Goal: Task Accomplishment & Management: Manage account settings

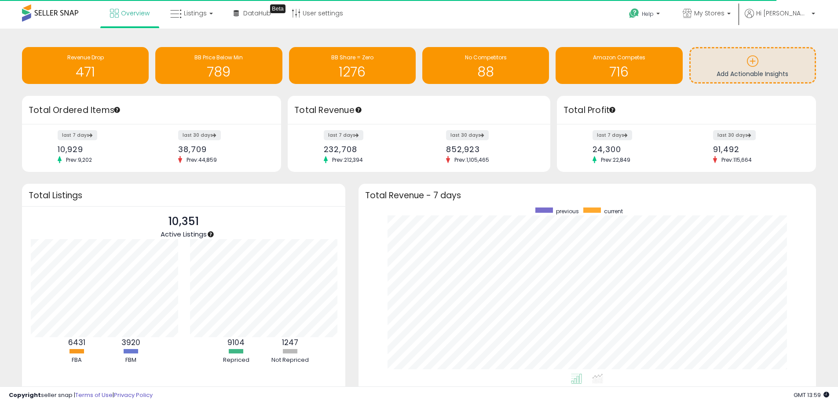
scroll to position [439476, 439203]
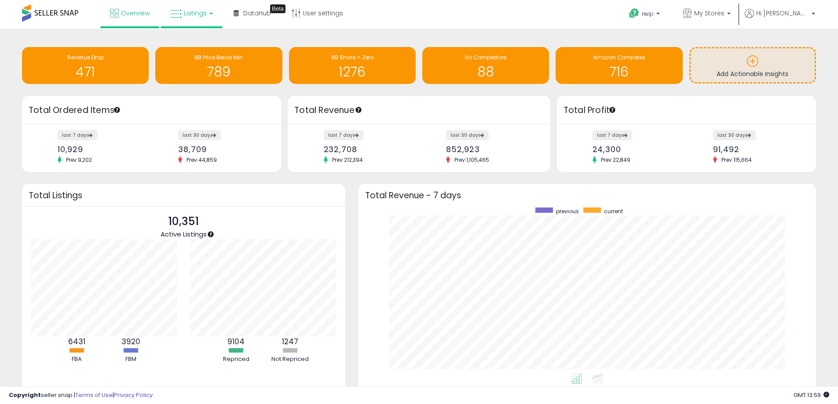
click at [182, 8] on link "Listings" at bounding box center [192, 13] width 56 height 26
click at [204, 43] on icon at bounding box center [198, 43] width 38 height 11
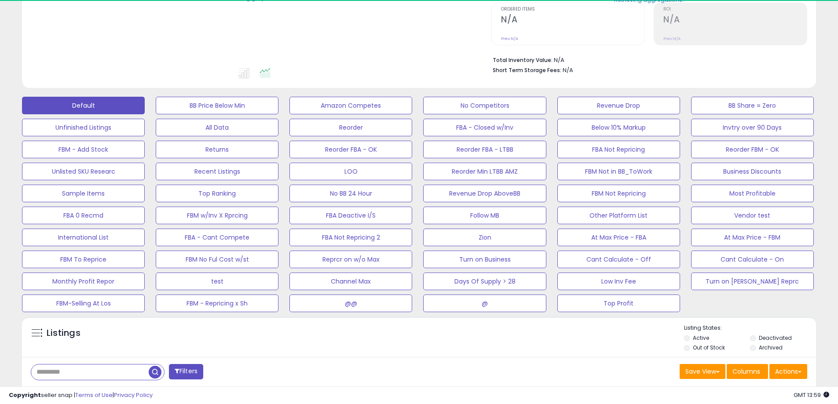
scroll to position [308, 0]
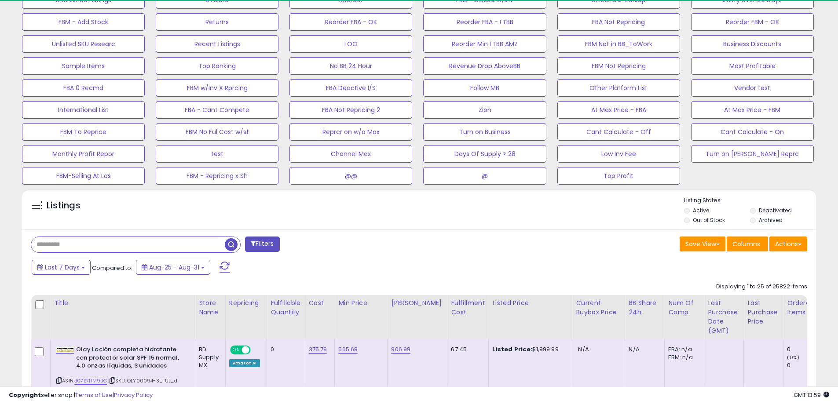
click at [69, 243] on input "text" at bounding box center [127, 244] width 193 height 15
paste input "**********"
click at [227, 244] on span "button" at bounding box center [231, 244] width 13 height 13
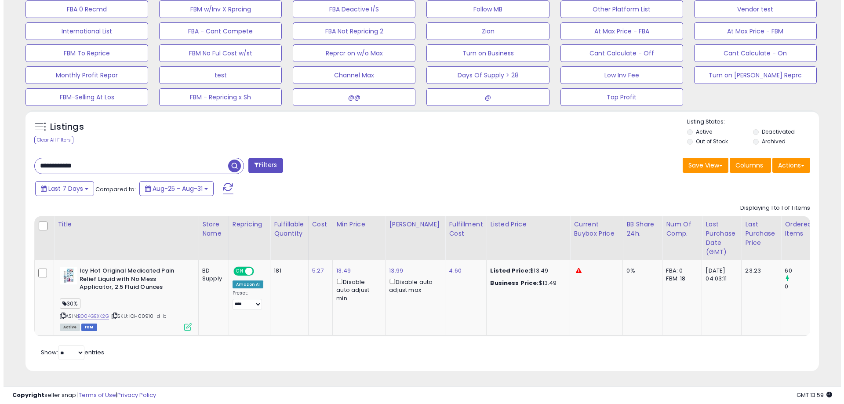
scroll to position [180, 460]
click at [185, 323] on icon at bounding box center [184, 326] width 7 height 7
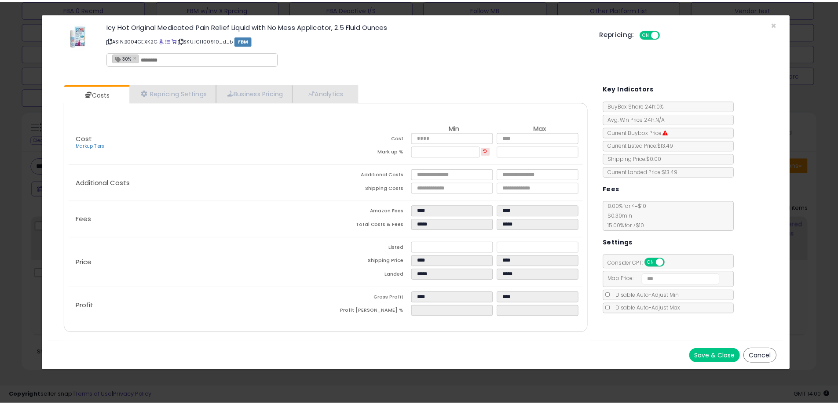
scroll to position [180, 464]
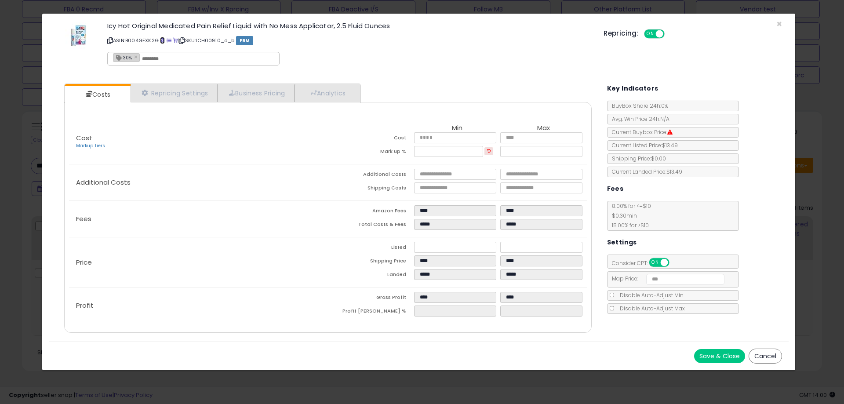
click at [163, 41] on span at bounding box center [162, 40] width 5 height 5
click at [766, 353] on button "Cancel" at bounding box center [765, 356] width 33 height 15
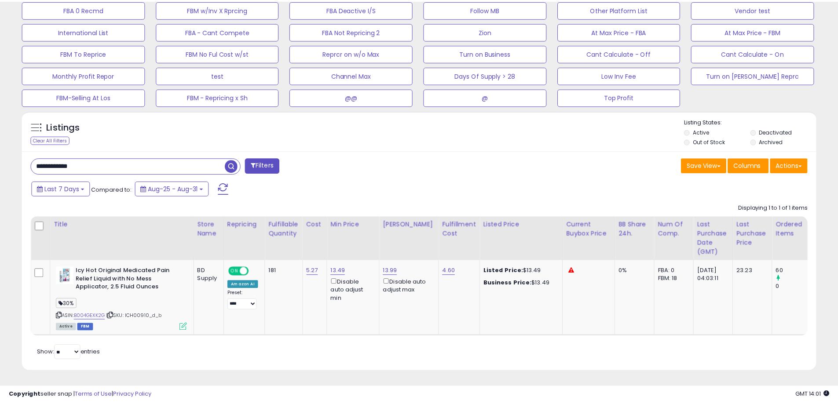
scroll to position [439462, 439182]
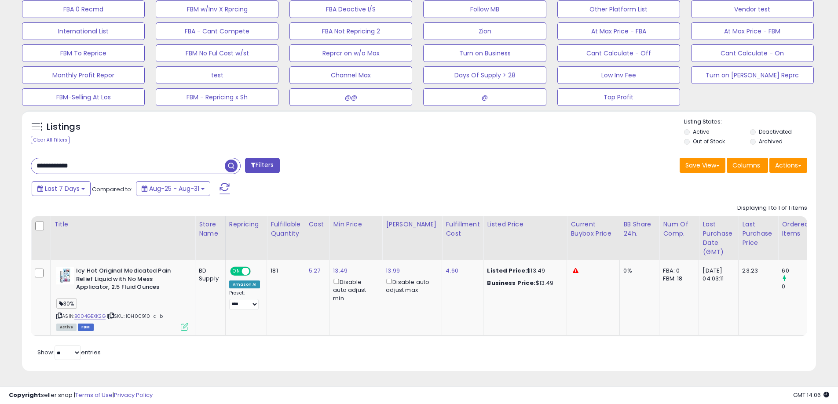
click at [102, 165] on input "**********" at bounding box center [127, 165] width 193 height 15
click at [100, 167] on input "**********" at bounding box center [127, 165] width 193 height 15
paste input "text"
click at [231, 160] on span "button" at bounding box center [231, 166] width 13 height 13
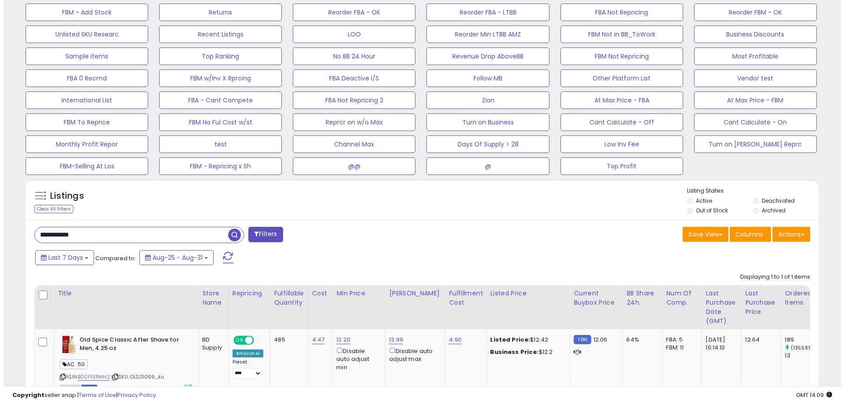
scroll to position [385, 0]
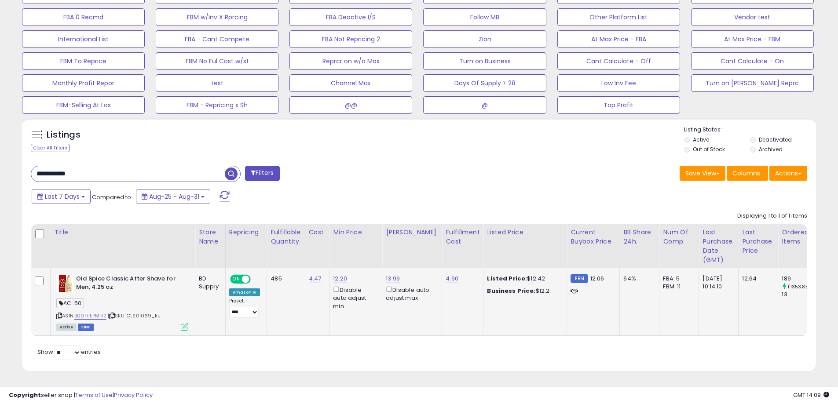
drag, startPoint x: 66, startPoint y: 184, endPoint x: 183, endPoint y: 320, distance: 179.9
click at [183, 323] on icon at bounding box center [184, 326] width 7 height 7
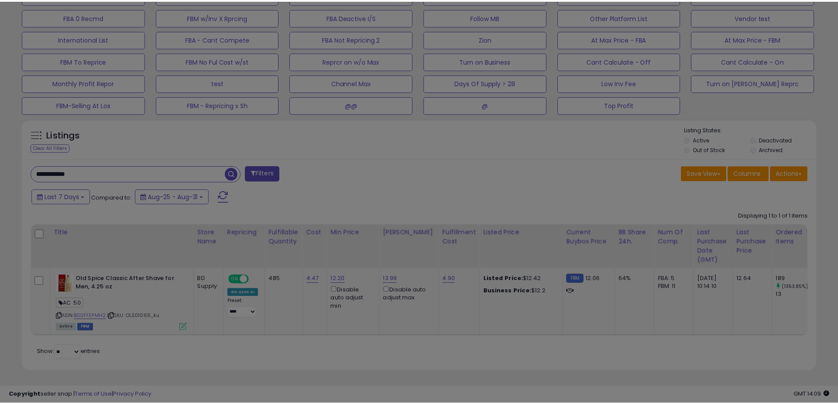
scroll to position [180, 464]
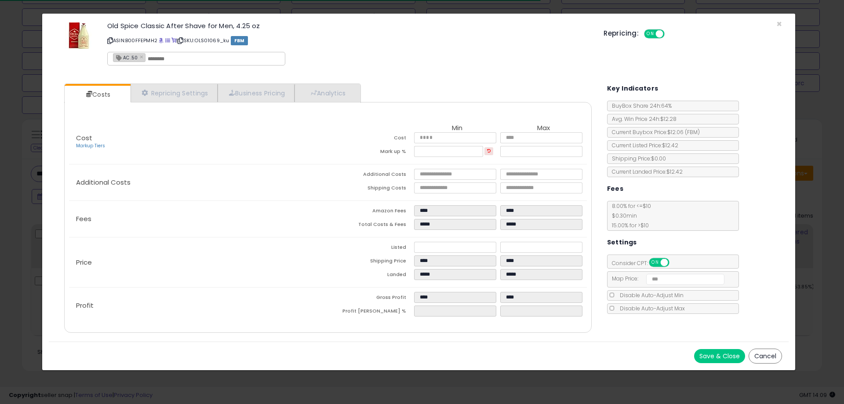
click at [779, 360] on button "Cancel" at bounding box center [765, 356] width 33 height 15
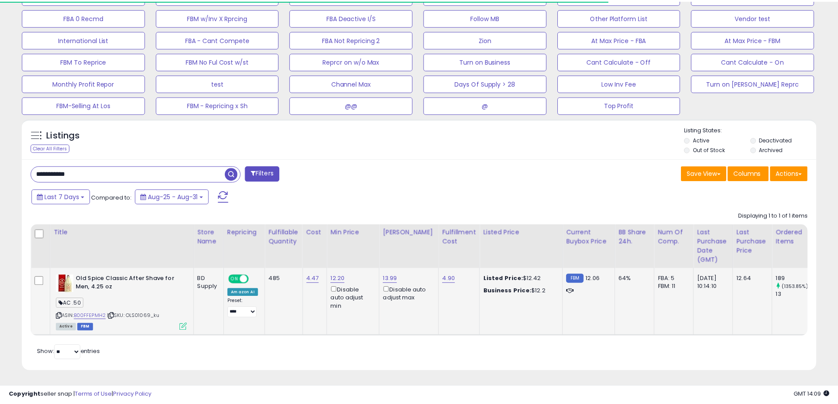
scroll to position [439462, 439182]
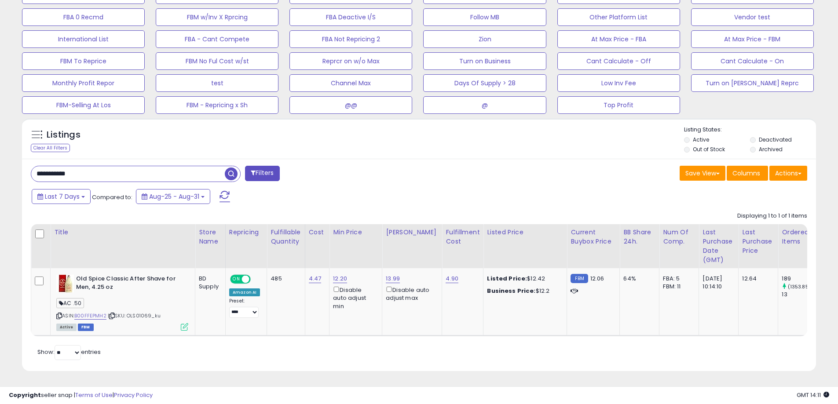
click at [73, 171] on input "**********" at bounding box center [127, 173] width 193 height 15
paste input "*"
click at [227, 168] on span "button" at bounding box center [231, 174] width 13 height 13
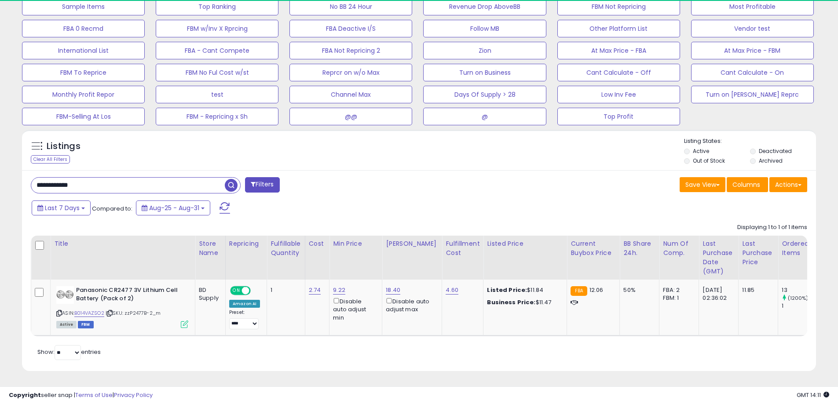
scroll to position [180, 460]
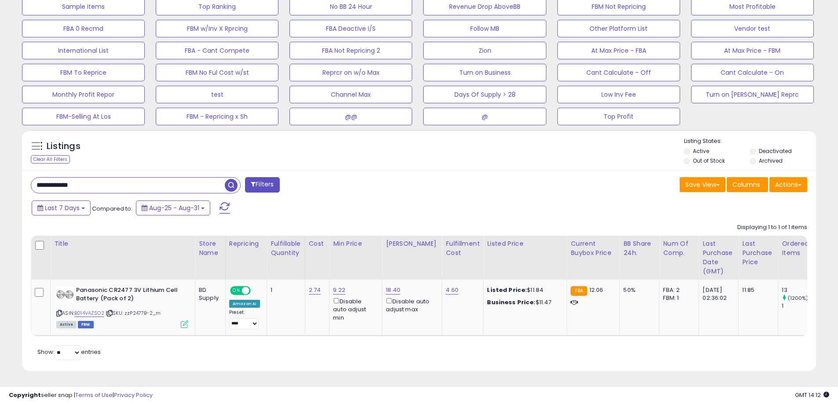
click at [98, 178] on input "**********" at bounding box center [127, 185] width 193 height 15
paste input "text"
click at [230, 179] on span "button" at bounding box center [231, 185] width 13 height 13
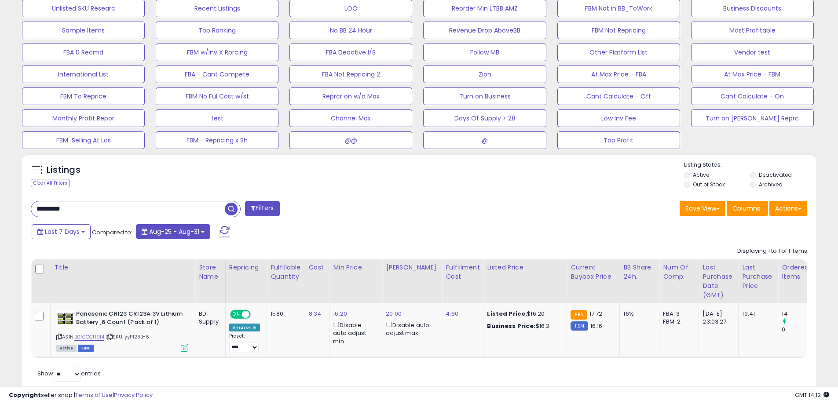
scroll to position [371, 0]
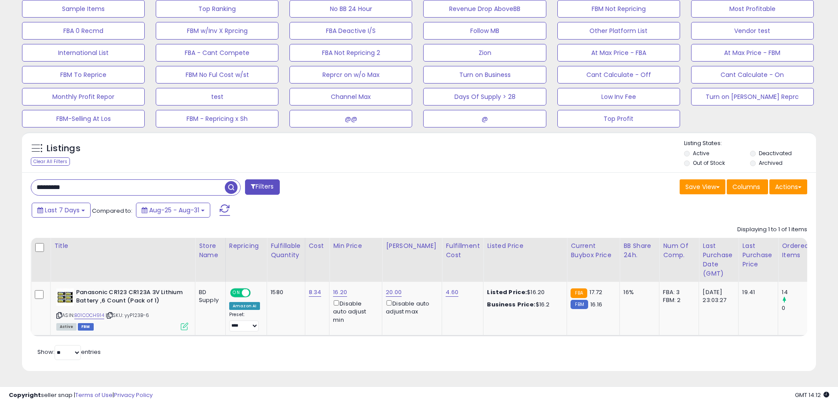
click at [134, 180] on input "*********" at bounding box center [127, 187] width 193 height 15
paste input "**"
click at [237, 181] on span "button" at bounding box center [231, 187] width 13 height 13
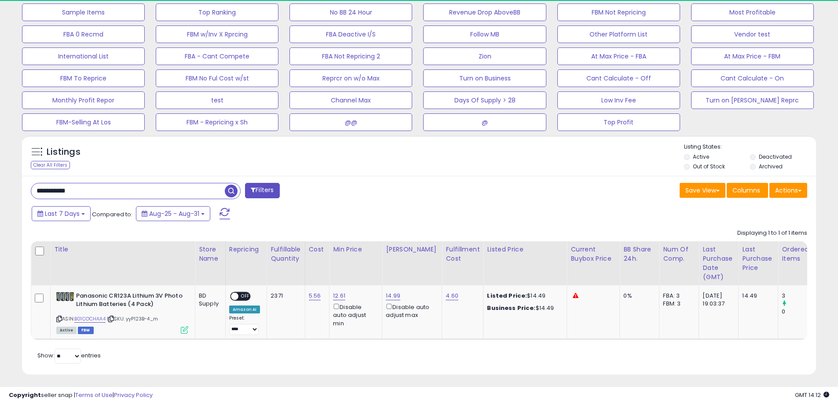
scroll to position [180, 460]
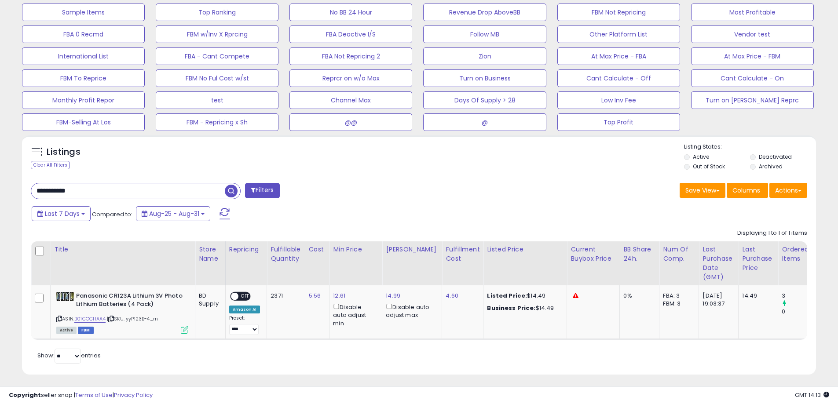
click at [151, 189] on input "**********" at bounding box center [127, 190] width 193 height 15
paste input "*"
type input "**********"
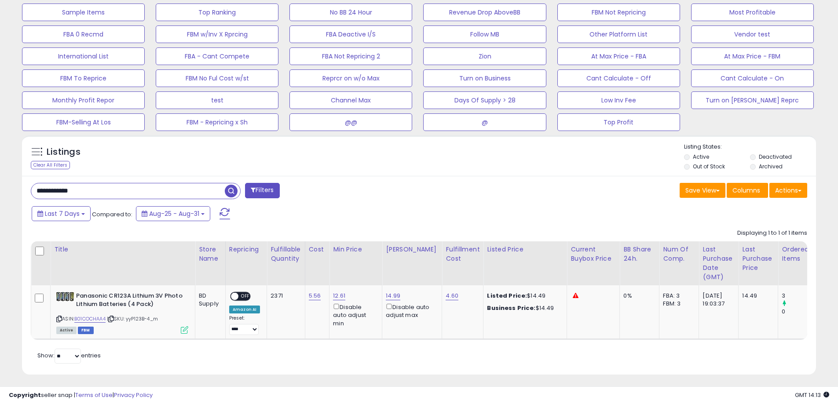
click at [233, 189] on span "button" at bounding box center [231, 191] width 13 height 13
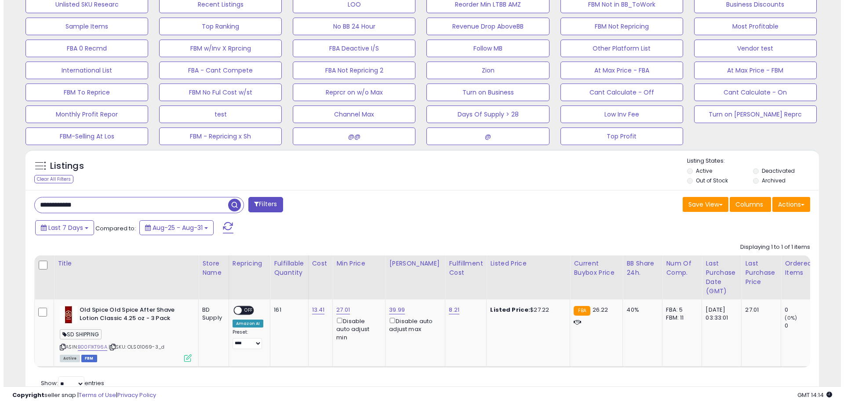
scroll to position [253, 0]
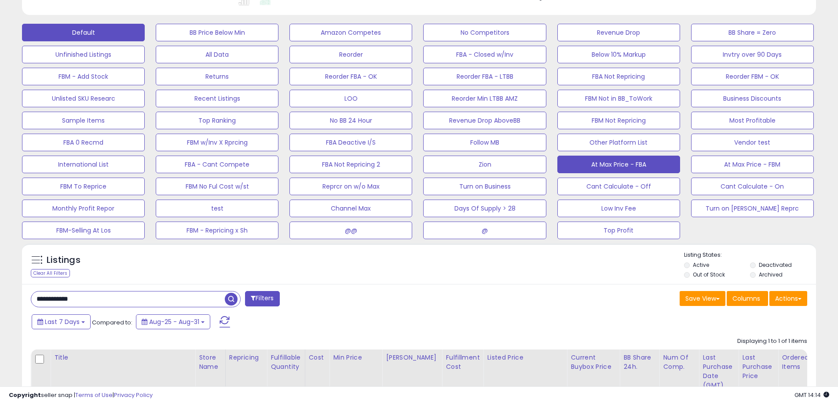
click at [649, 171] on button "At Max Price - FBA" at bounding box center [618, 165] width 123 height 18
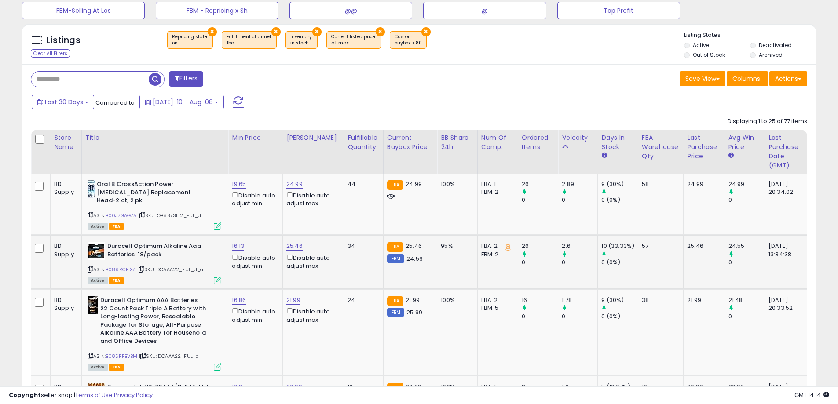
scroll to position [0, 0]
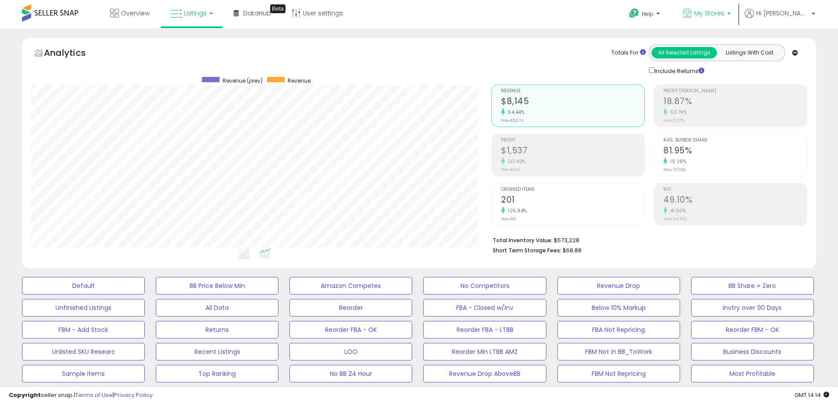
click at [724, 13] on span "My Stores" at bounding box center [709, 13] width 30 height 9
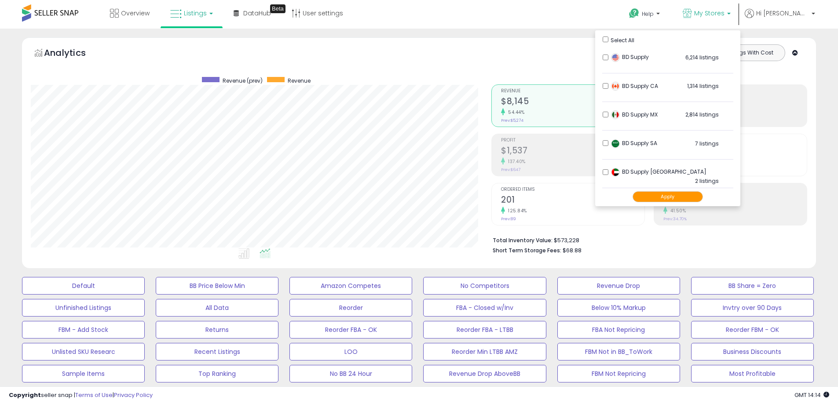
click at [634, 61] on li "BD Supply 6,214 listings" at bounding box center [667, 59] width 131 height 27
click at [619, 55] on img at bounding box center [615, 57] width 9 height 9
click at [699, 194] on button "Apply" at bounding box center [667, 196] width 70 height 11
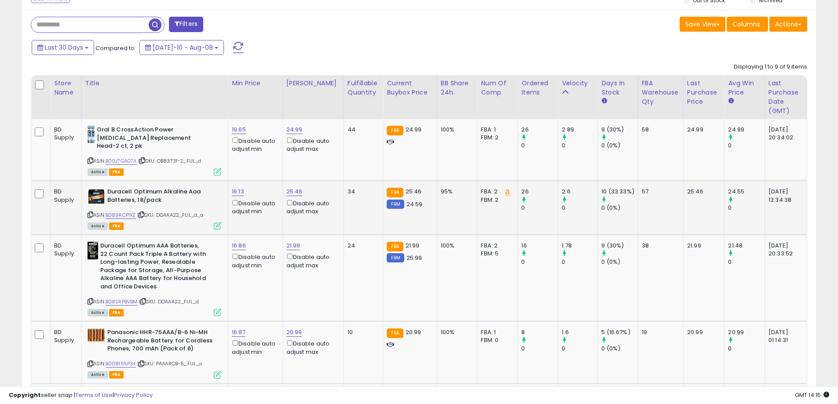
scroll to position [572, 0]
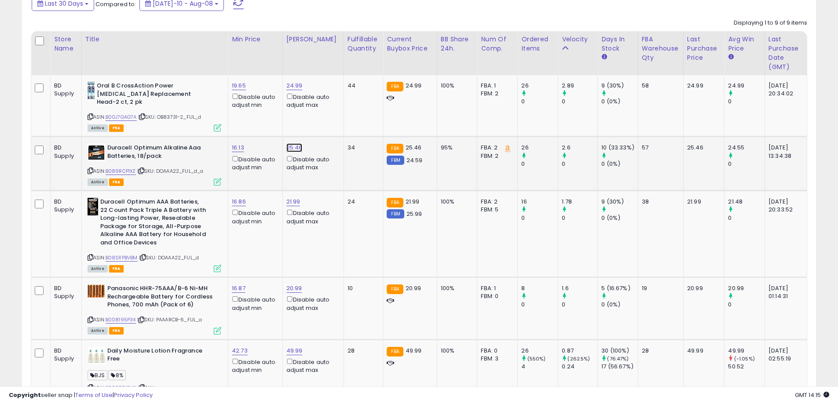
click at [299, 143] on link "25.46" at bounding box center [294, 147] width 16 height 9
drag, startPoint x: 217, startPoint y: 107, endPoint x: 66, endPoint y: 105, distance: 151.3
click at [66, 105] on tbody "BD Supply Oral B CrossAction Power Whitening Replacement Head-2 ct, 2 pk ASIN: …" at bounding box center [419, 406] width 776 height 663
type input "*****"
click button "submit" at bounding box center [320, 108] width 15 height 13
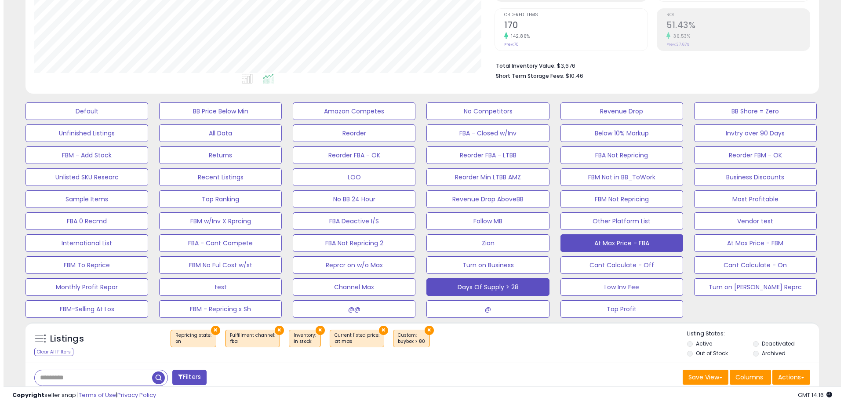
scroll to position [176, 0]
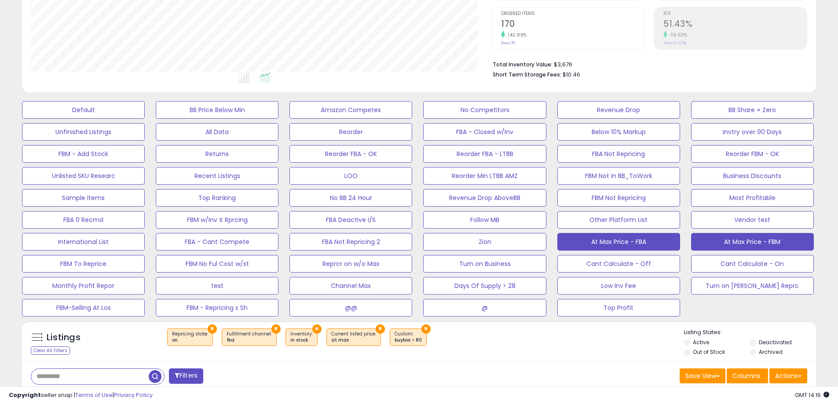
click at [736, 235] on button "At Max Price - FBM" at bounding box center [752, 242] width 123 height 18
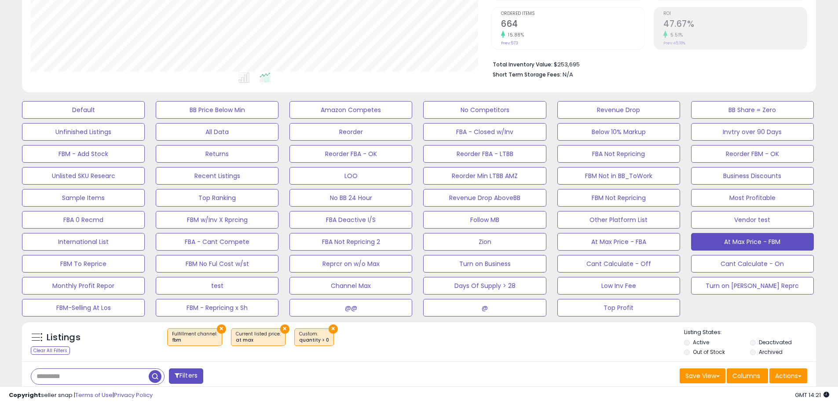
click at [108, 371] on input "text" at bounding box center [89, 376] width 117 height 15
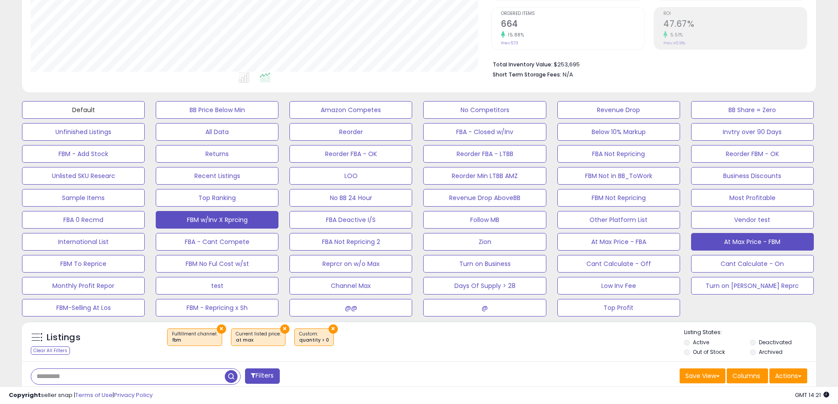
drag, startPoint x: 92, startPoint y: 112, endPoint x: 221, endPoint y: 223, distance: 170.2
click at [93, 112] on button "Default" at bounding box center [83, 110] width 123 height 18
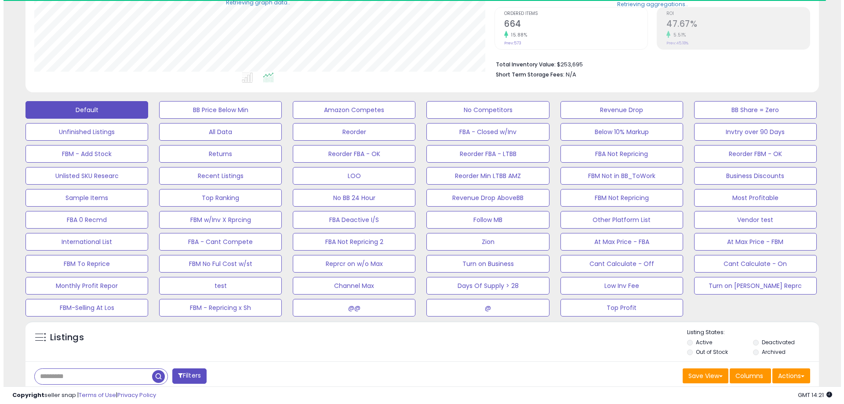
scroll to position [439462, 439182]
click at [76, 384] on input "text" at bounding box center [89, 376] width 117 height 15
paste input "**********"
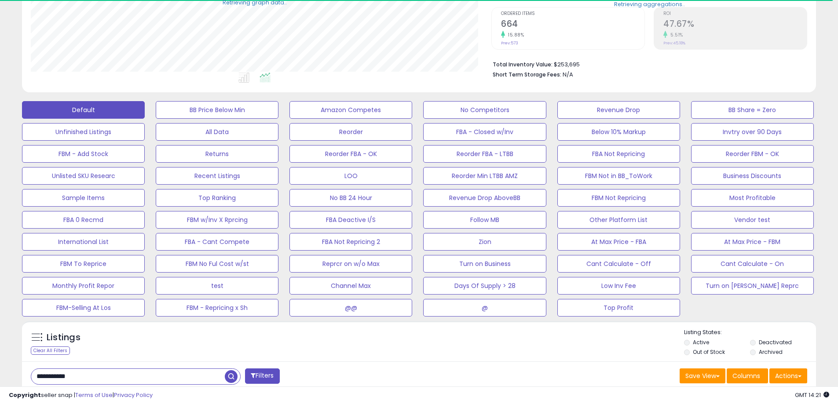
type input "**********"
click at [231, 379] on span "button" at bounding box center [231, 376] width 13 height 13
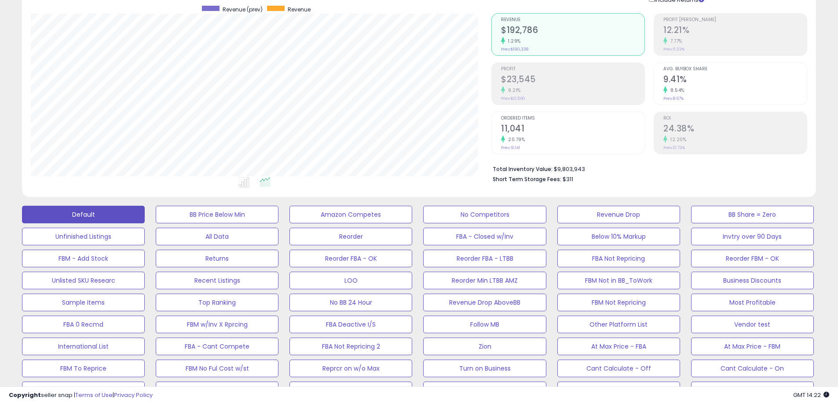
scroll to position [0, 0]
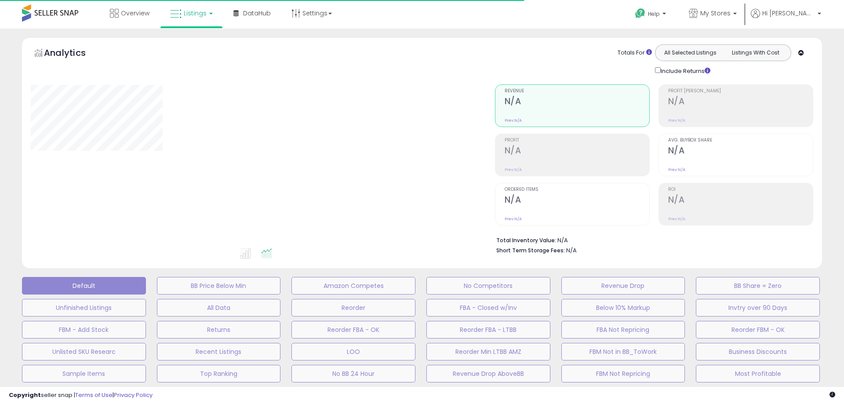
type input "**********"
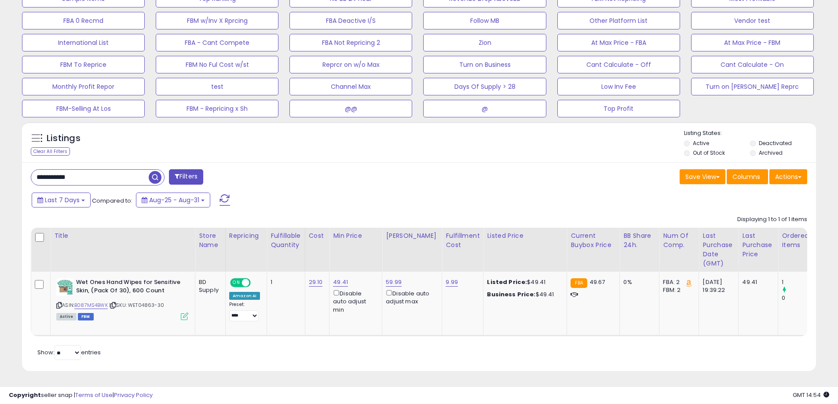
scroll to position [382, 0]
click at [106, 178] on div "**********" at bounding box center [98, 177] width 134 height 16
click at [106, 178] on input "**********" at bounding box center [127, 177] width 193 height 15
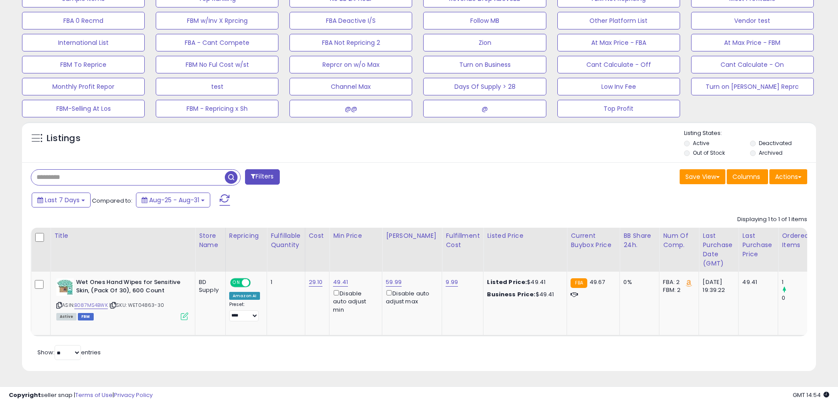
type input "*"
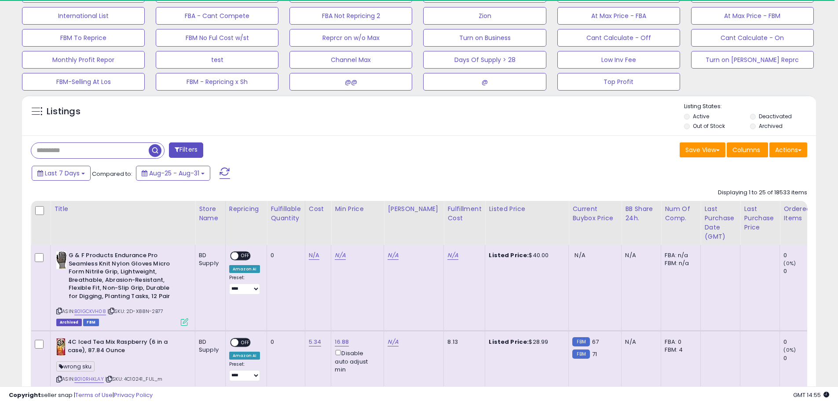
scroll to position [0, 0]
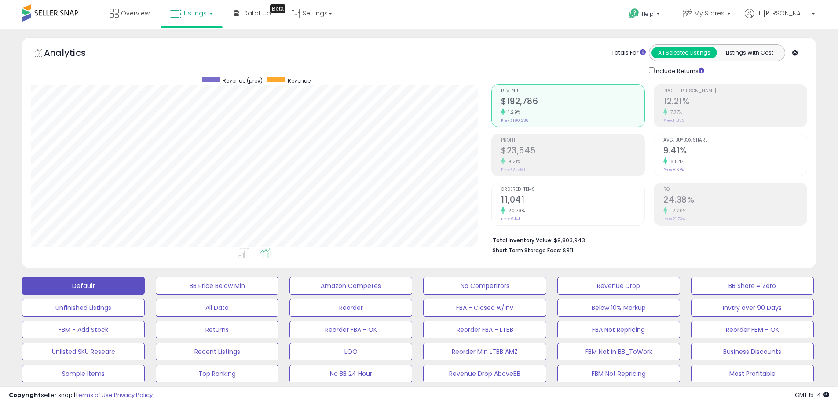
scroll to position [382, 0]
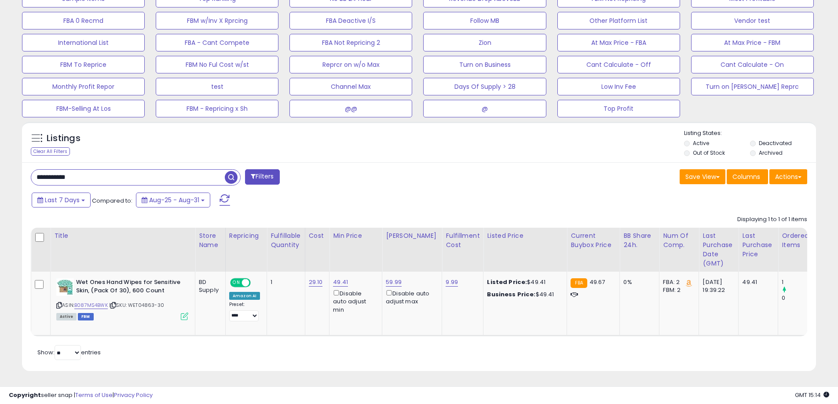
click at [97, 175] on input "**********" at bounding box center [127, 177] width 193 height 15
paste input "***"
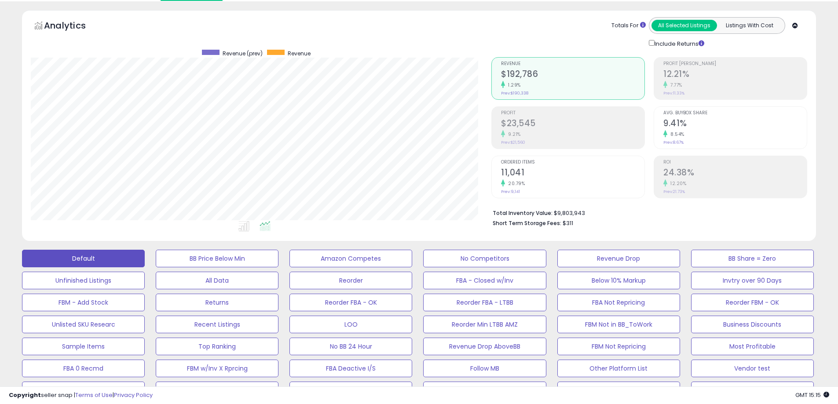
scroll to position [0, 0]
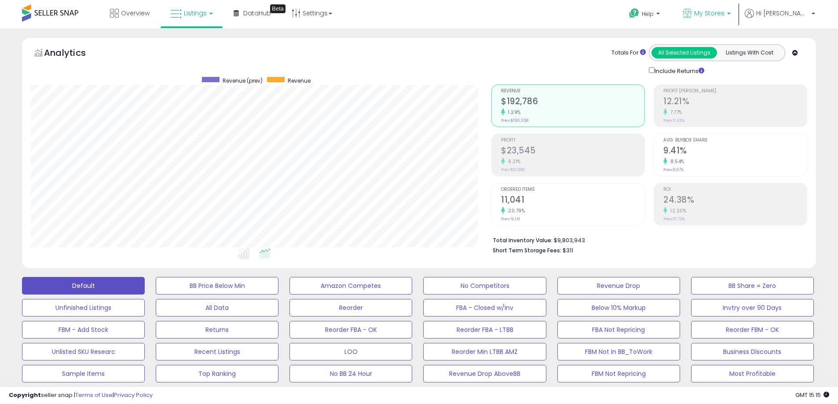
type input "**********"
click at [724, 9] on span "My Stores" at bounding box center [709, 13] width 30 height 9
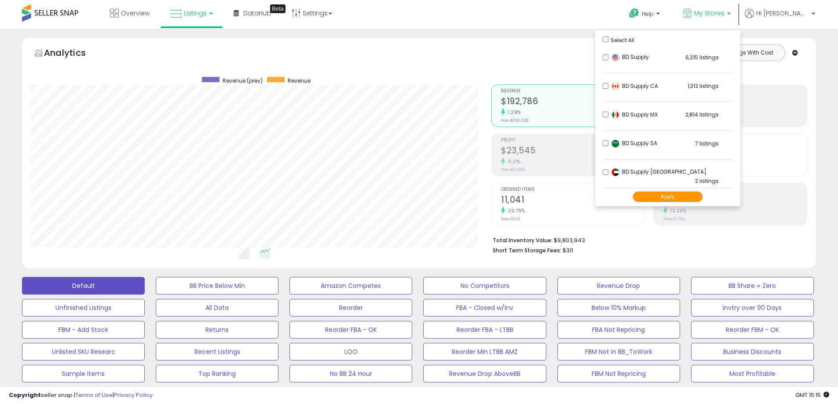
click at [688, 200] on button "Apply" at bounding box center [667, 196] width 70 height 11
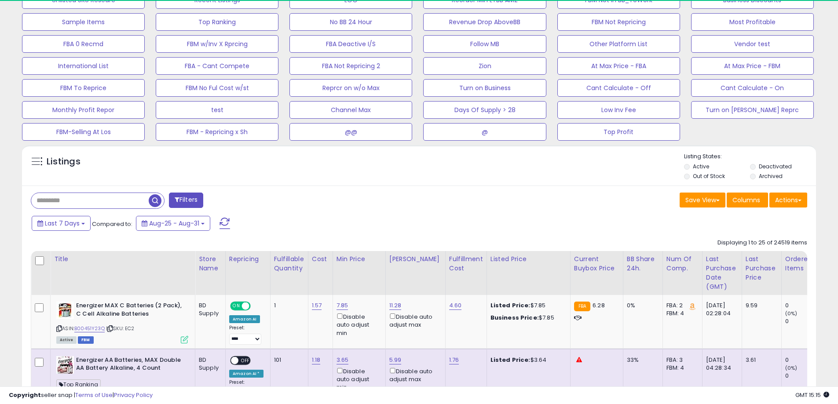
scroll to position [264, 0]
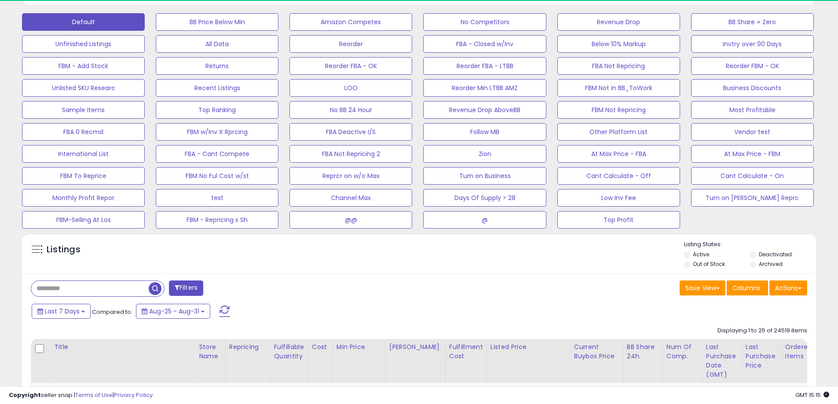
click at [81, 290] on input "text" at bounding box center [89, 288] width 117 height 15
paste input "**********"
click at [232, 289] on span "button" at bounding box center [231, 288] width 13 height 13
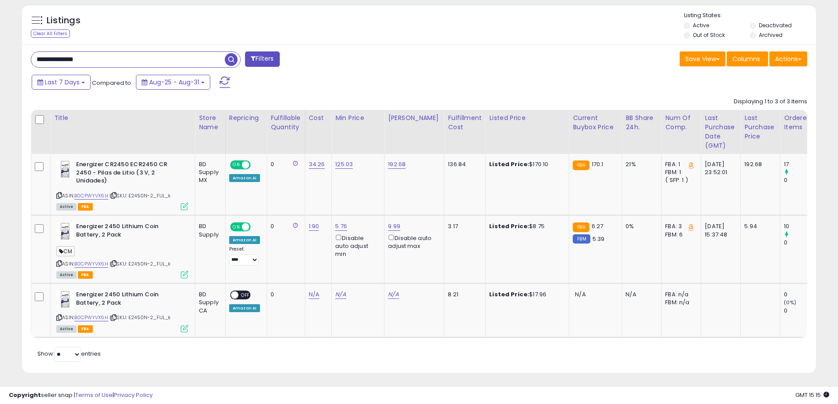
scroll to position [180, 460]
click at [141, 192] on span "| SKU: E2450N-2_FUL_k" at bounding box center [140, 195] width 62 height 7
click at [299, 258] on td "0" at bounding box center [286, 249] width 38 height 68
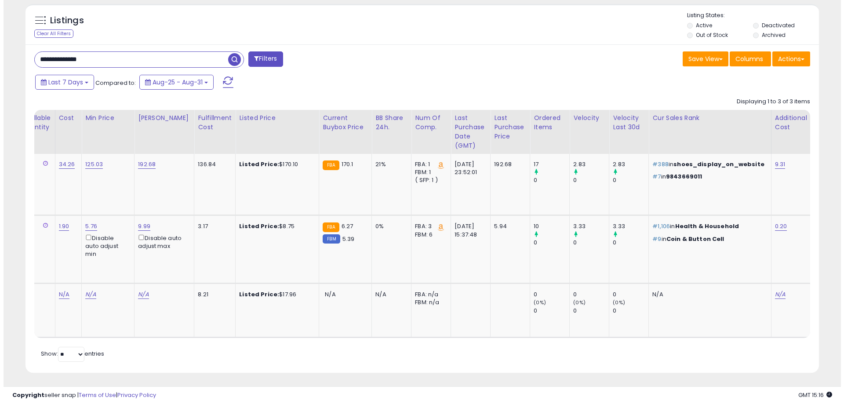
scroll to position [0, 0]
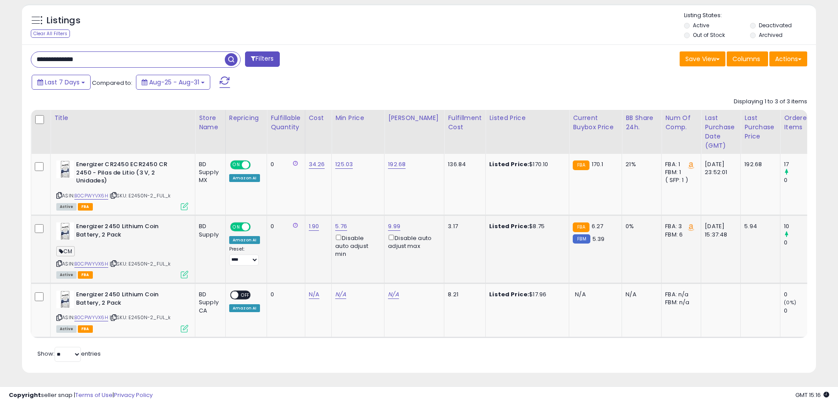
click at [182, 271] on icon at bounding box center [184, 274] width 7 height 7
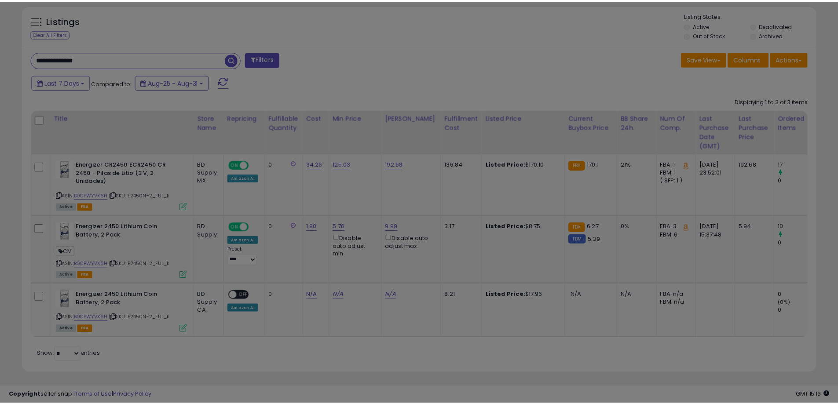
scroll to position [180, 464]
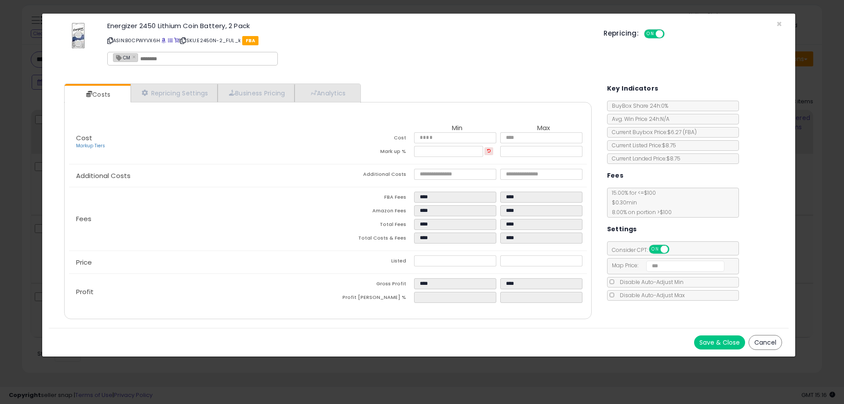
click at [757, 348] on button "Cancel" at bounding box center [765, 342] width 33 height 15
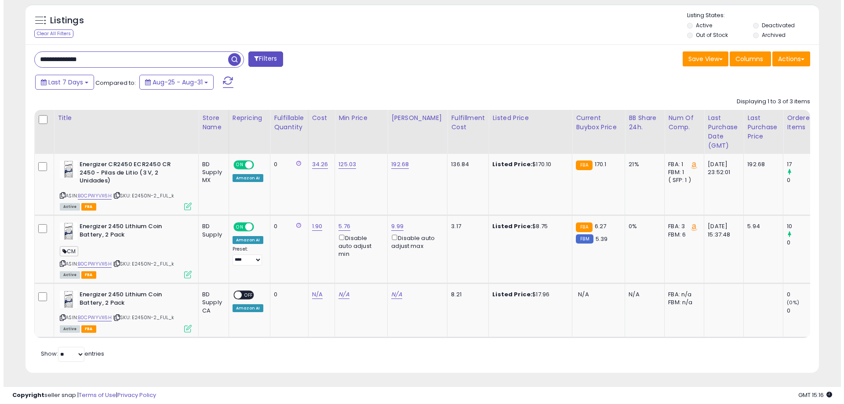
scroll to position [439462, 439182]
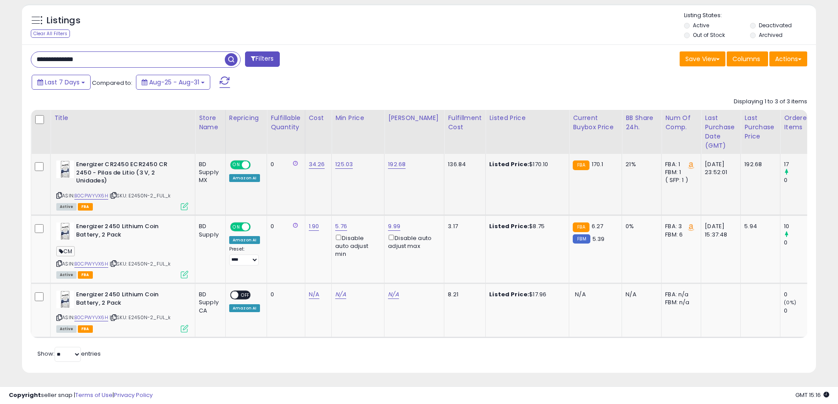
click at [182, 203] on icon at bounding box center [184, 206] width 7 height 7
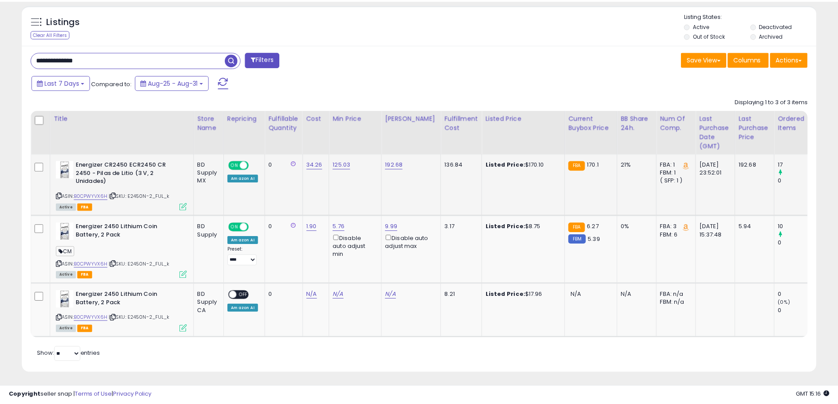
scroll to position [180, 464]
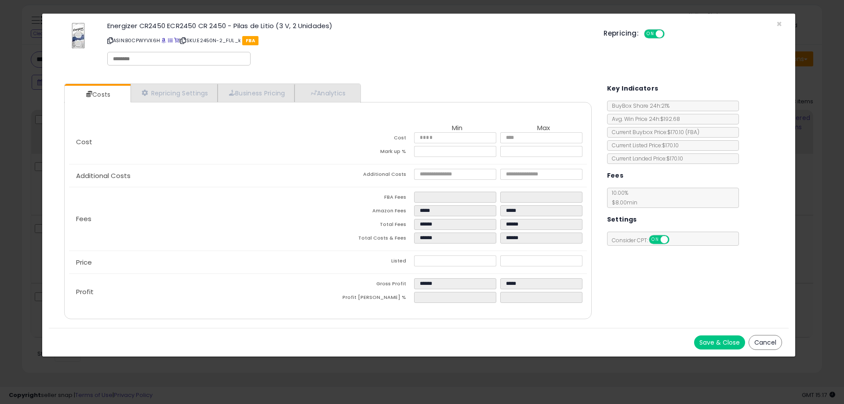
click at [770, 345] on button "Cancel" at bounding box center [765, 342] width 33 height 15
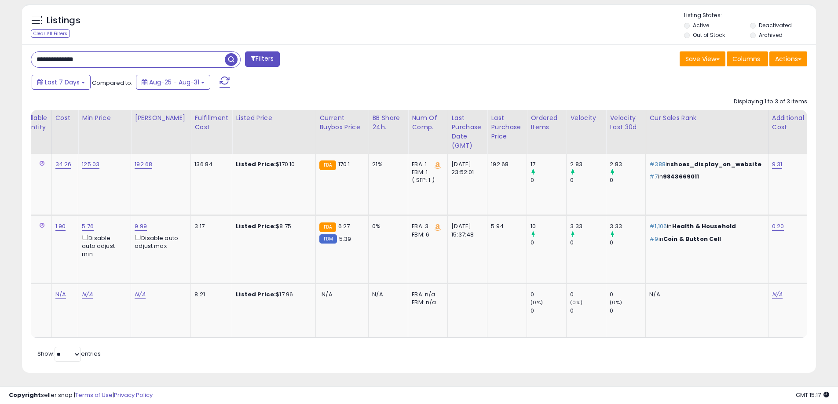
scroll to position [0, 0]
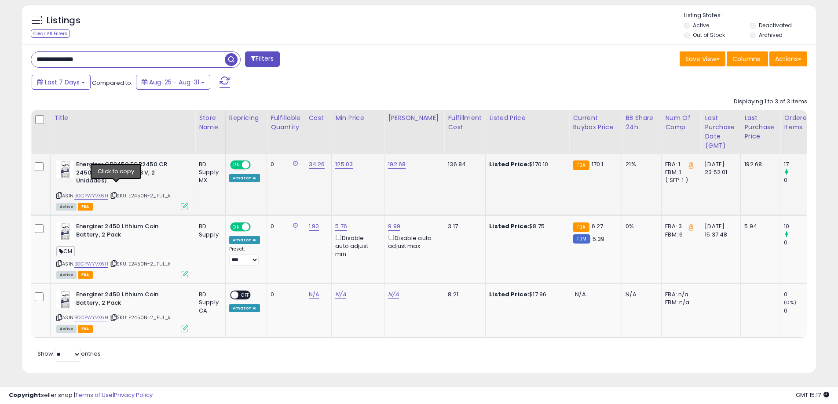
click at [117, 193] on icon at bounding box center [114, 195] width 6 height 5
click at [155, 192] on span "| SKU: E2450N-2_FUL_k" at bounding box center [140, 195] width 62 height 7
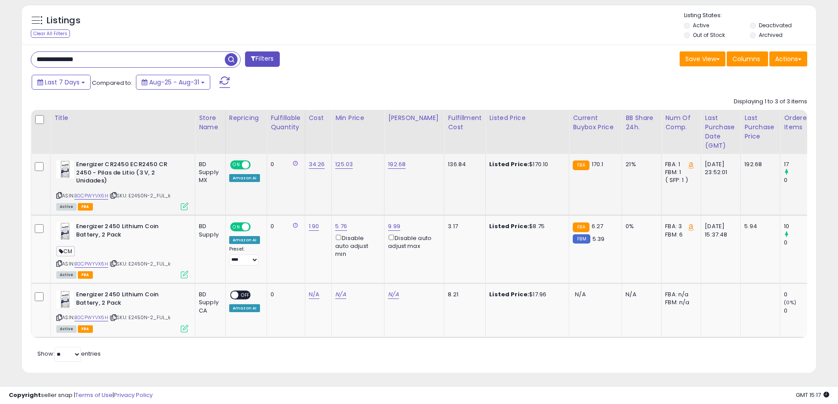
click at [155, 192] on span "| SKU: E2450N-2_FUL_k" at bounding box center [140, 195] width 62 height 7
click at [123, 61] on input "**********" at bounding box center [127, 59] width 193 height 15
paste input "text"
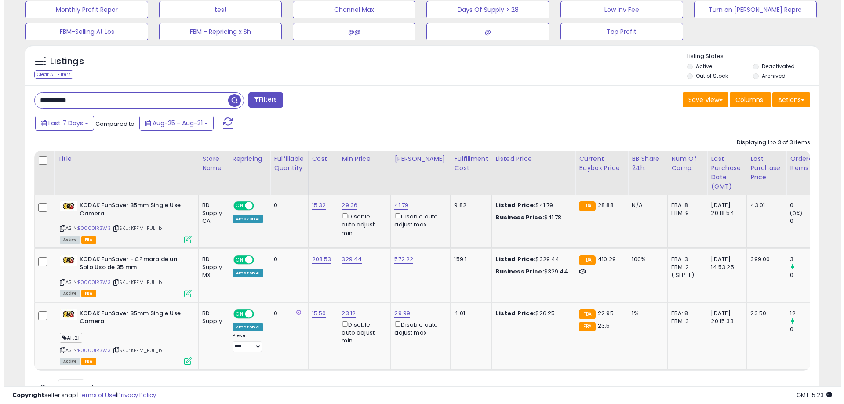
scroll to position [493, 0]
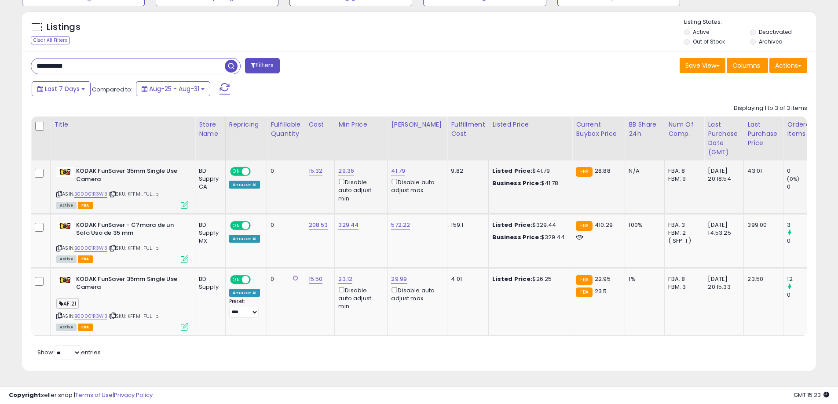
click at [184, 201] on icon at bounding box center [184, 204] width 7 height 7
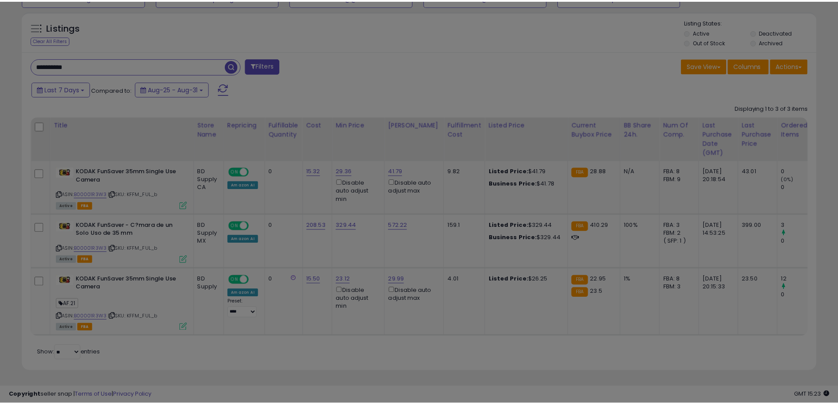
scroll to position [180, 464]
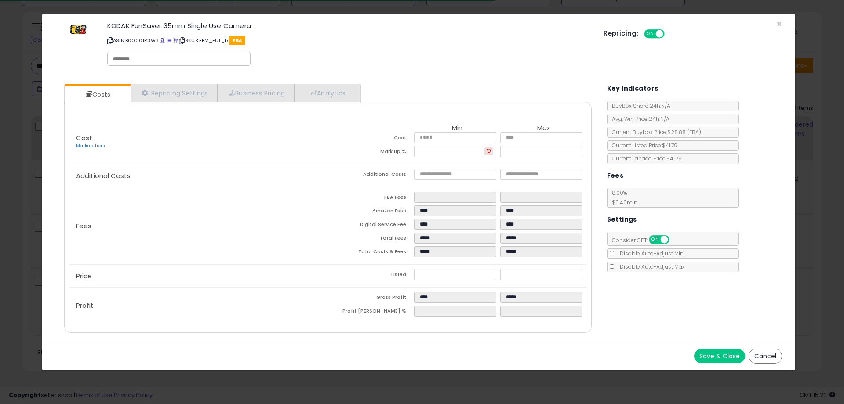
click at [756, 354] on button "Cancel" at bounding box center [765, 356] width 33 height 15
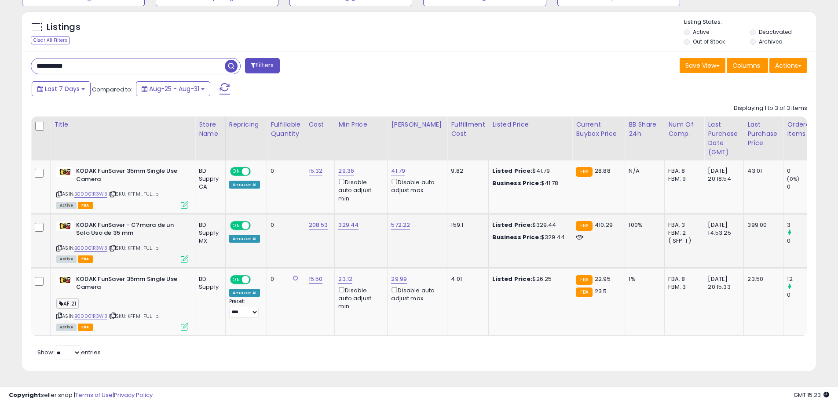
scroll to position [180, 460]
click at [185, 255] on icon at bounding box center [184, 258] width 7 height 7
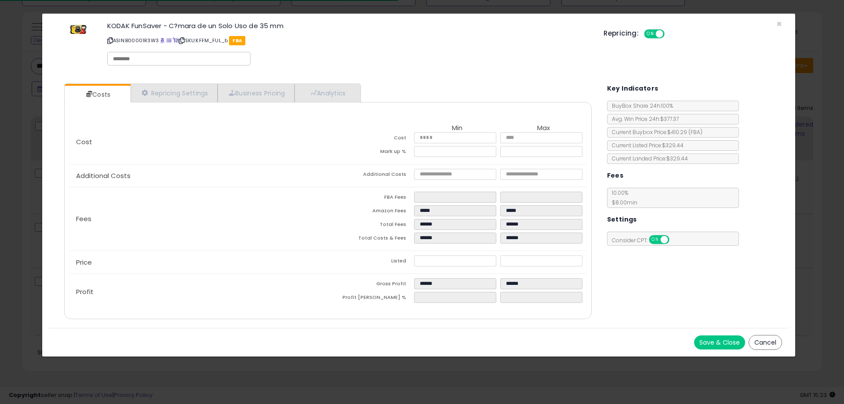
click at [768, 340] on button "Cancel" at bounding box center [765, 342] width 33 height 15
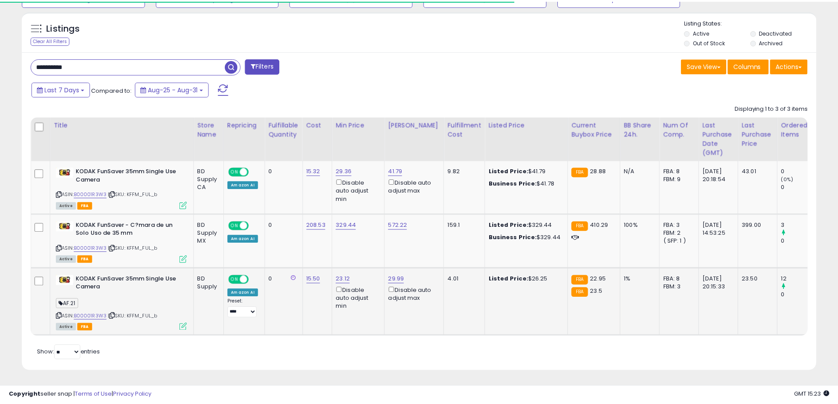
scroll to position [180, 460]
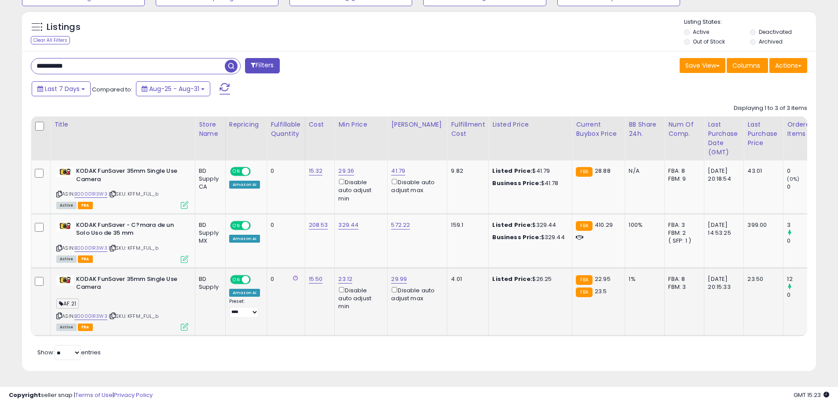
click at [186, 323] on icon at bounding box center [184, 326] width 7 height 7
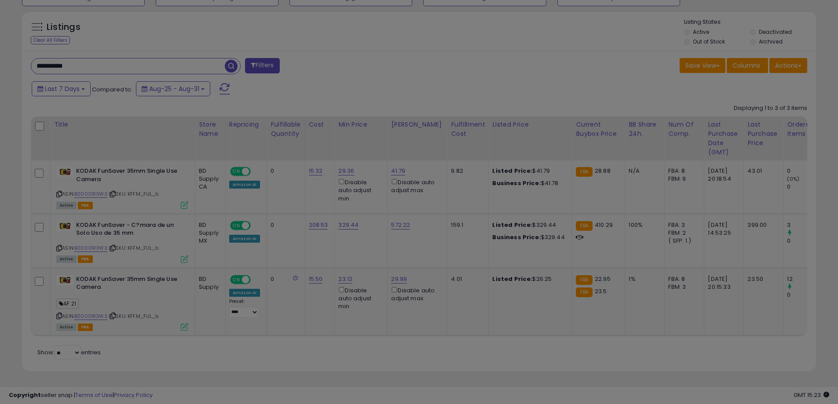
scroll to position [180, 464]
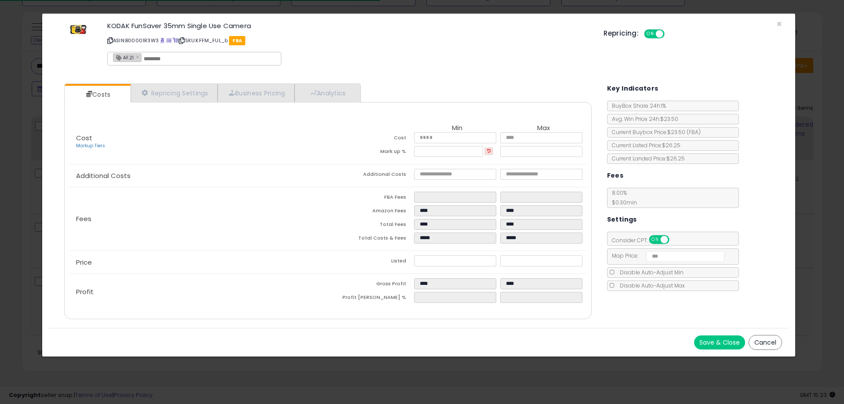
click at [766, 339] on button "Cancel" at bounding box center [765, 342] width 33 height 15
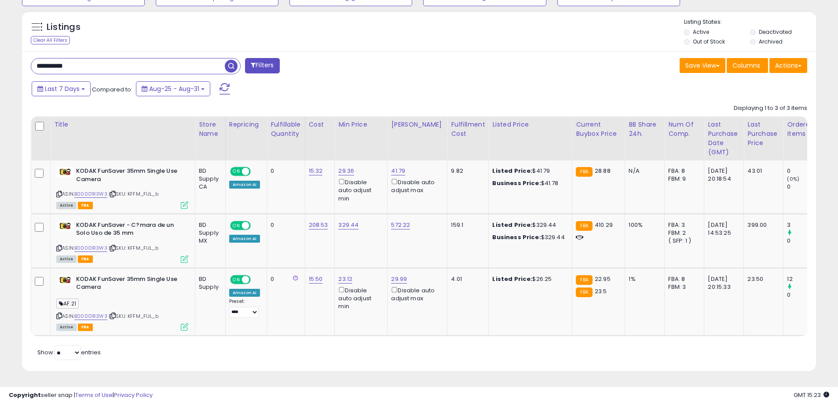
scroll to position [439462, 439182]
click at [80, 61] on input "**********" at bounding box center [127, 65] width 193 height 15
paste input "**"
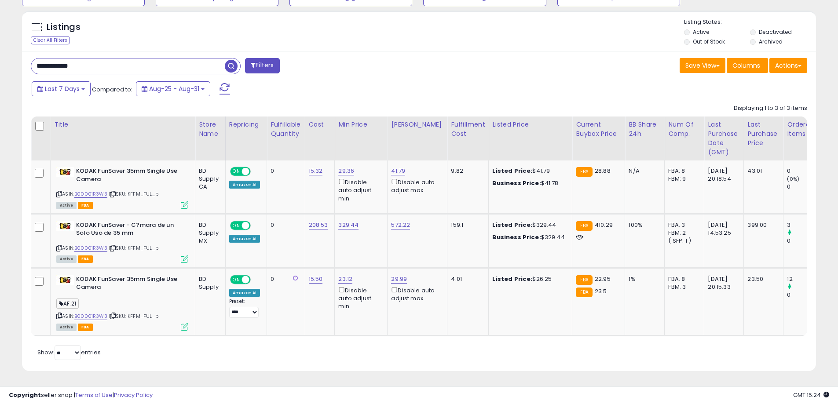
click at [230, 60] on span "button" at bounding box center [231, 66] width 13 height 13
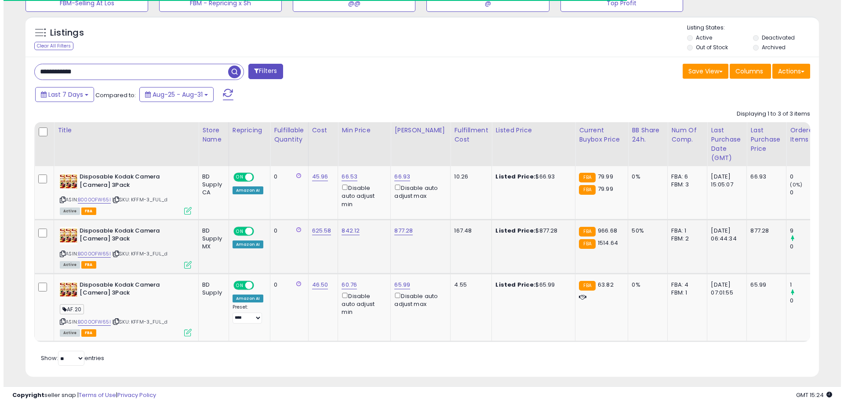
scroll to position [493, 0]
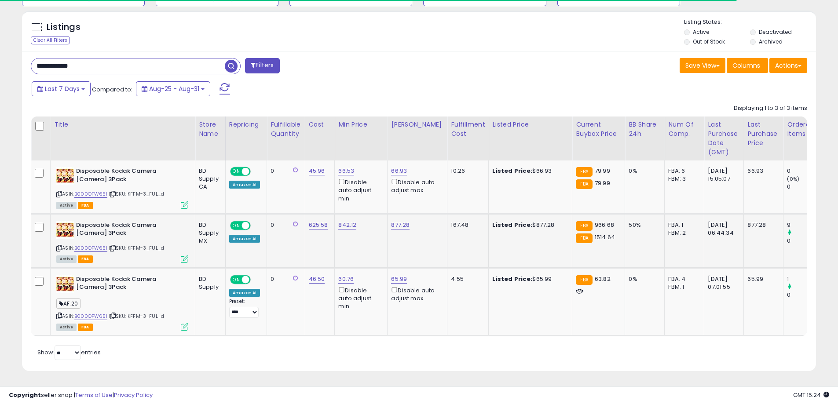
click at [184, 255] on icon at bounding box center [184, 258] width 7 height 7
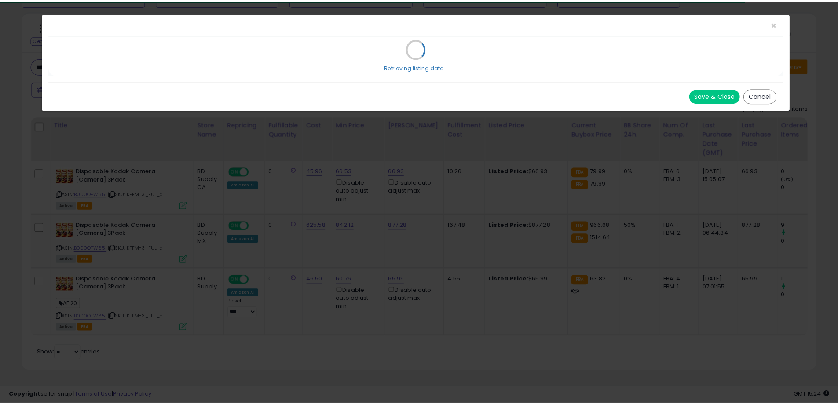
scroll to position [0, 0]
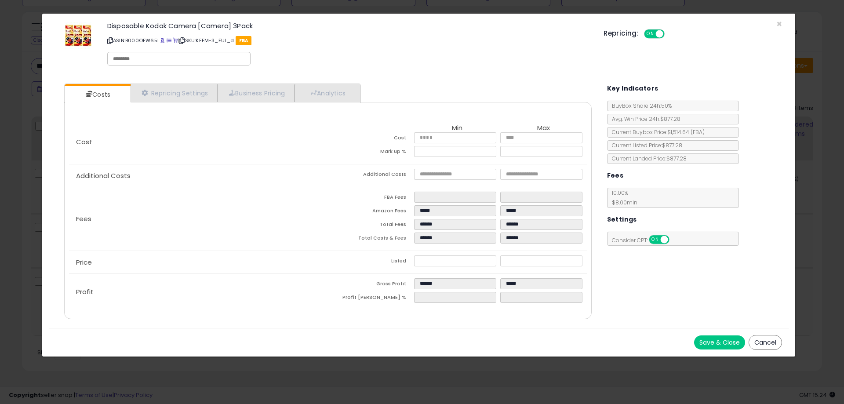
click at [772, 345] on button "Cancel" at bounding box center [765, 342] width 33 height 15
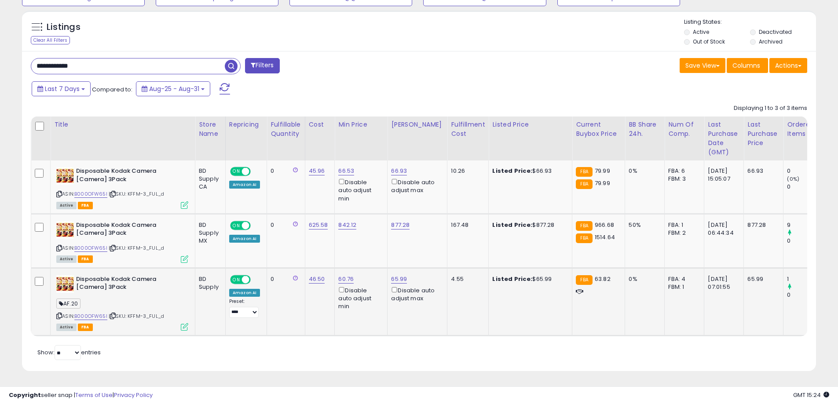
click at [183, 323] on icon at bounding box center [184, 326] width 7 height 7
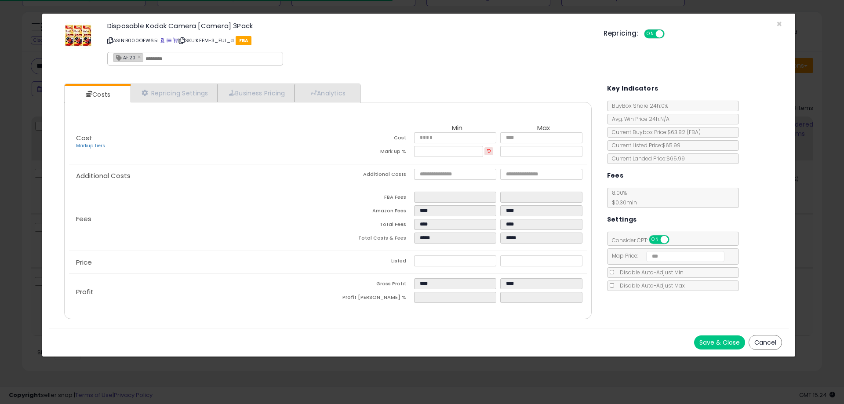
click at [768, 346] on button "Cancel" at bounding box center [765, 342] width 33 height 15
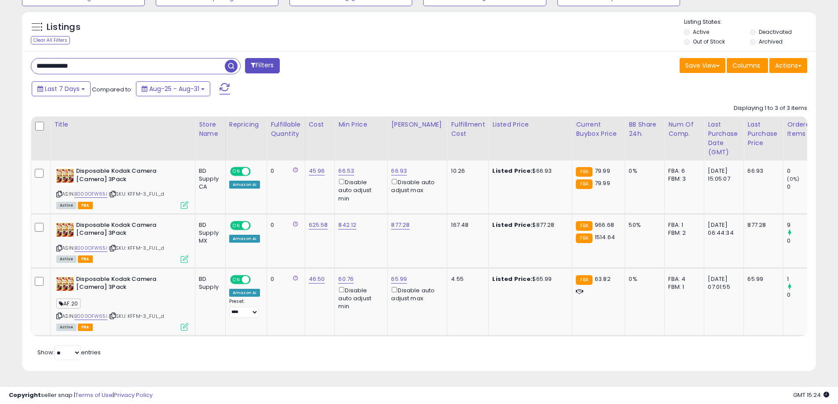
click at [70, 58] on input "**********" at bounding box center [127, 65] width 193 height 15
paste input "*"
click at [232, 62] on span "button" at bounding box center [231, 66] width 13 height 13
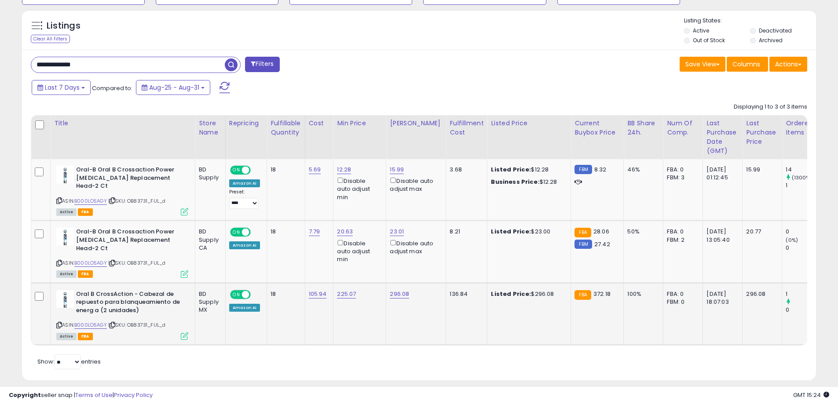
click at [184, 332] on icon at bounding box center [184, 335] width 7 height 7
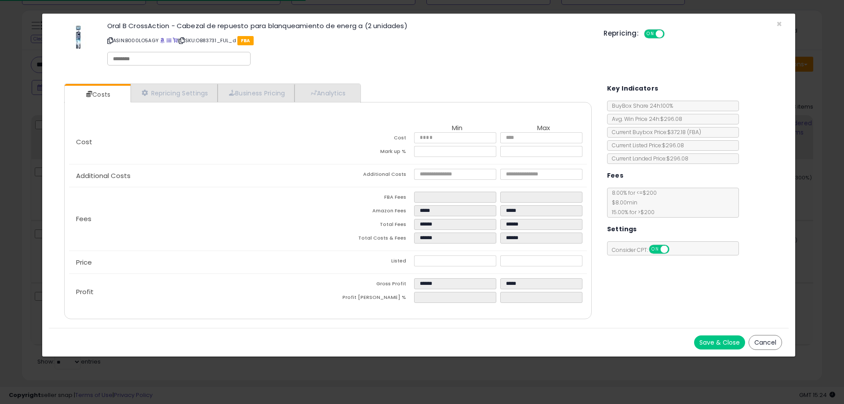
click at [9, 320] on div "× Close Oral B CrossAction - Cabezal de repuesto para blanqueamiento de energ a…" at bounding box center [422, 202] width 844 height 404
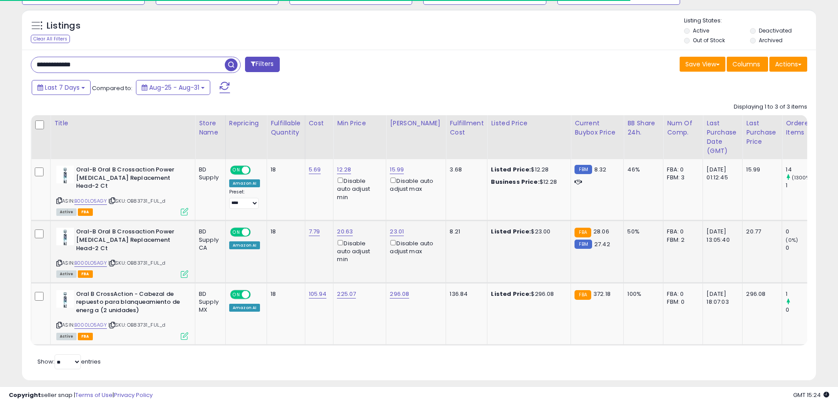
click at [184, 270] on icon at bounding box center [184, 273] width 7 height 7
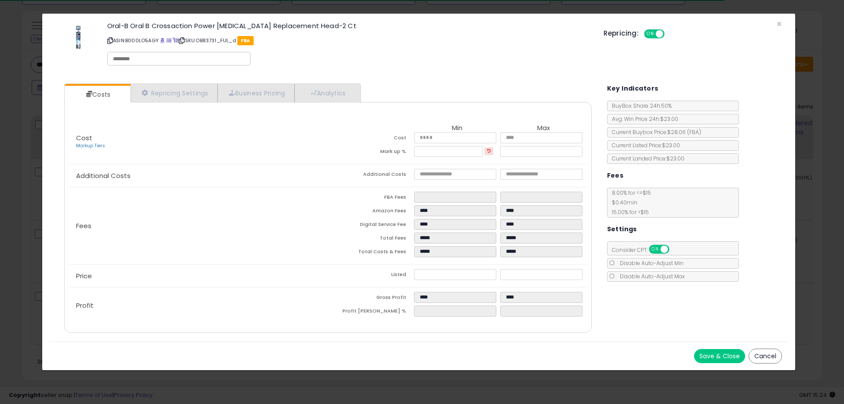
click at [22, 306] on div "× Close Oral-B Oral B Crossaction Power Whitening Replacement Head-2 Ct ASIN: B…" at bounding box center [422, 202] width 844 height 404
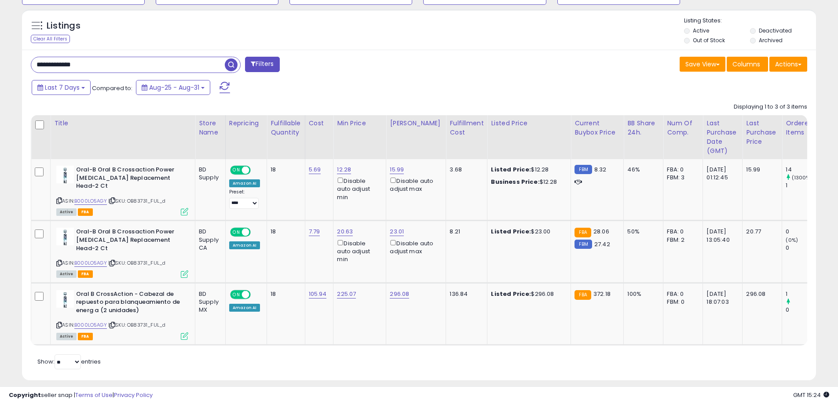
click at [92, 69] on input "**********" at bounding box center [127, 64] width 193 height 15
paste input "text"
type input "**********"
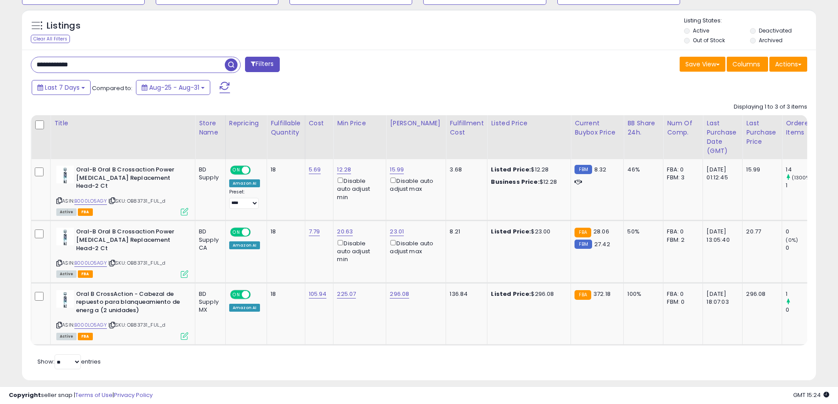
click at [230, 65] on span "button" at bounding box center [231, 64] width 13 height 13
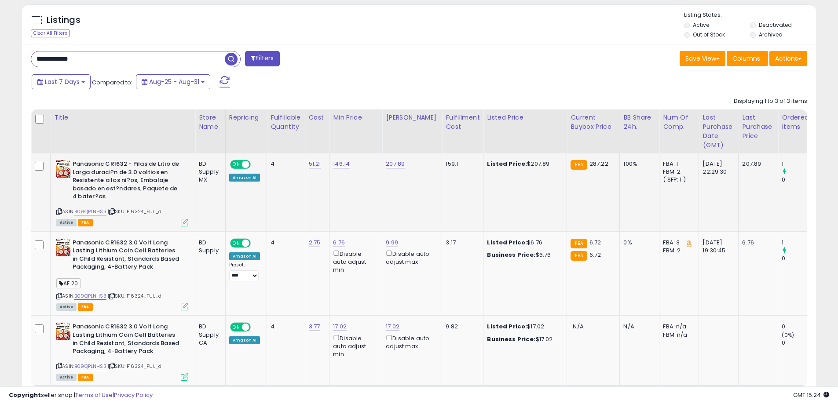
click at [182, 222] on icon at bounding box center [184, 222] width 7 height 7
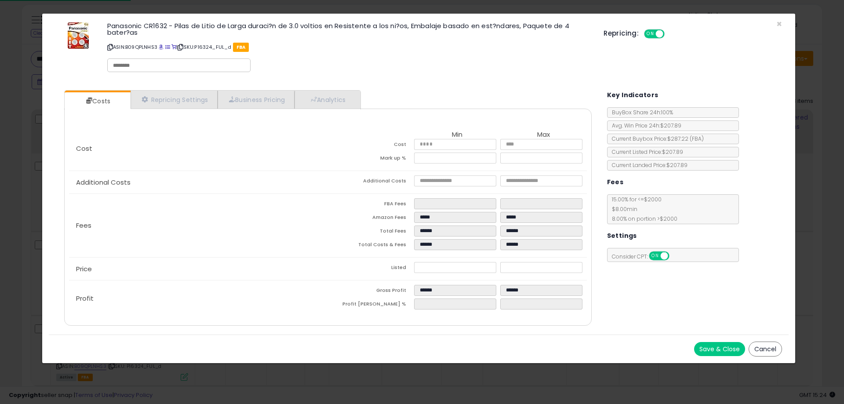
click at [182, 222] on p "Fees" at bounding box center [198, 225] width 259 height 7
click at [787, 344] on div "Save & Close Cancel" at bounding box center [419, 349] width 740 height 29
click at [765, 350] on button "Cancel" at bounding box center [765, 349] width 33 height 15
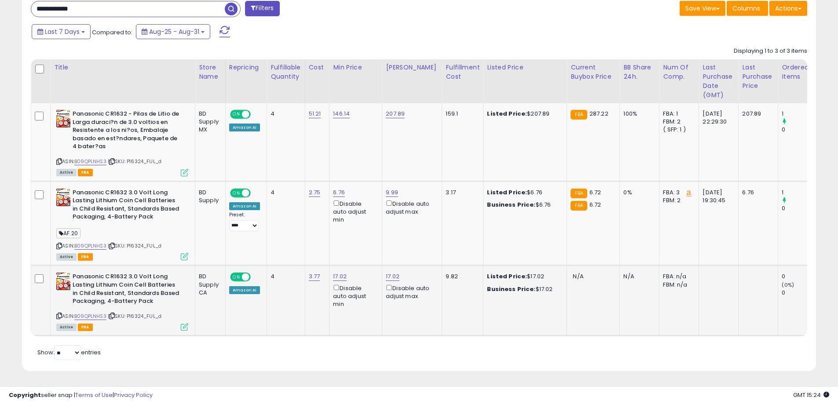
click at [182, 323] on icon at bounding box center [184, 326] width 7 height 7
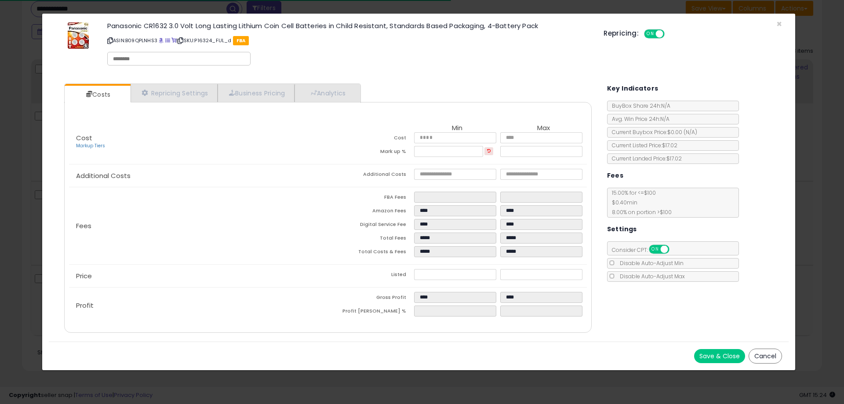
click at [770, 357] on button "Cancel" at bounding box center [765, 356] width 33 height 15
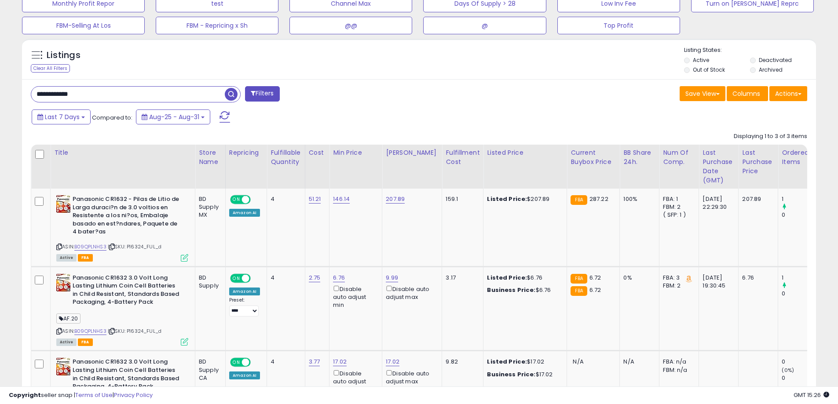
scroll to position [330, 0]
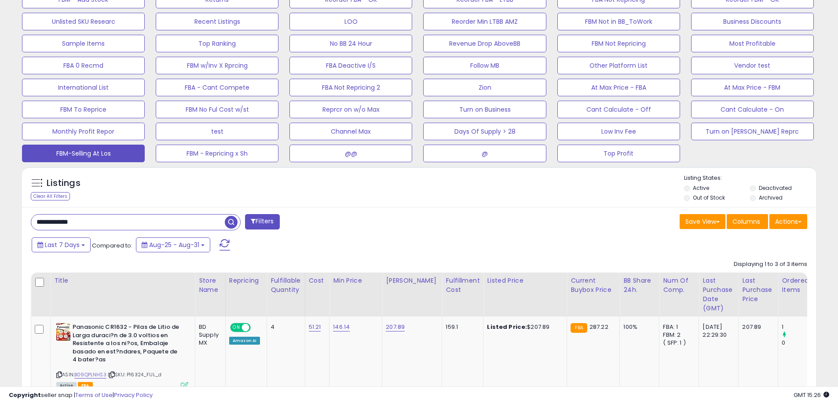
click at [63, 153] on button "FBM-Selling At Los" at bounding box center [83, 154] width 123 height 18
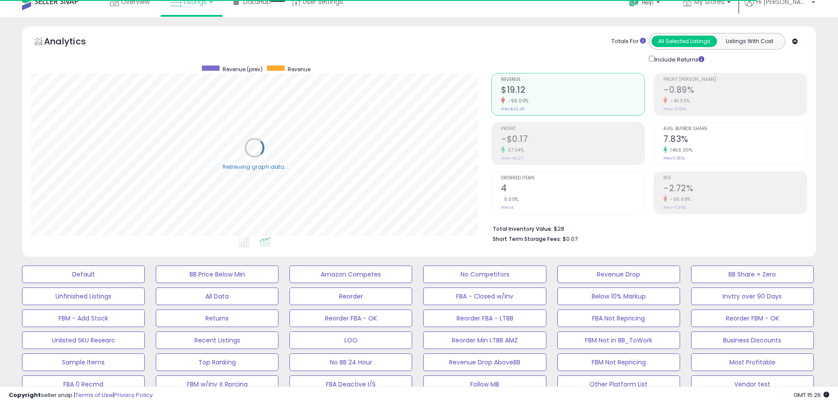
scroll to position [0, 0]
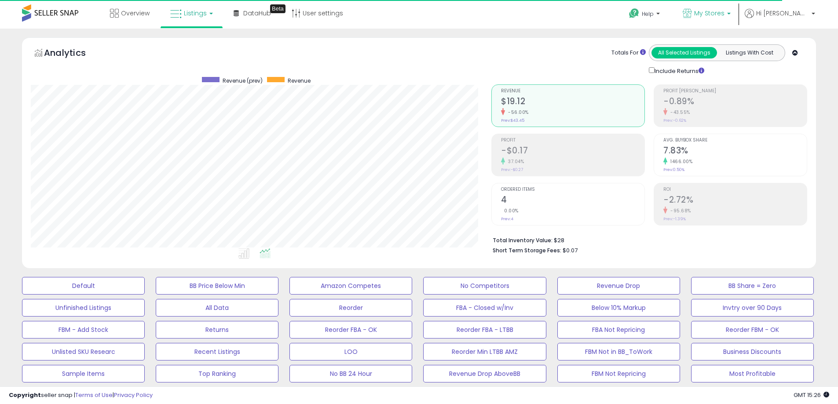
click at [724, 16] on span "My Stores" at bounding box center [709, 13] width 30 height 9
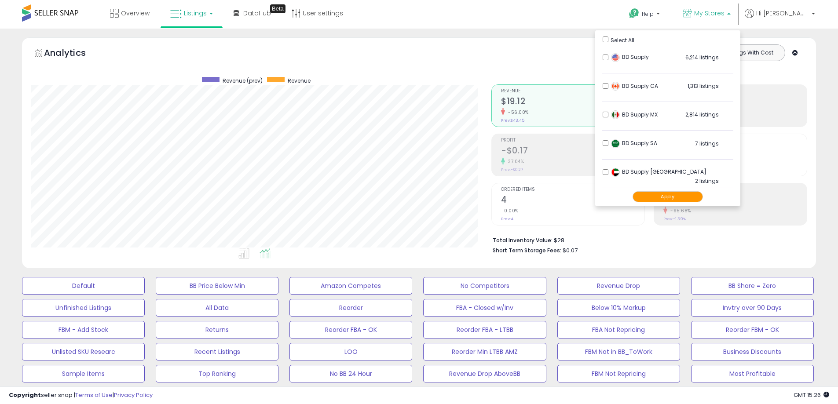
scroll to position [180, 460]
click at [639, 61] on div "BD Supply 6,214 listings" at bounding box center [663, 59] width 110 height 13
click at [691, 194] on button "Apply" at bounding box center [667, 196] width 70 height 11
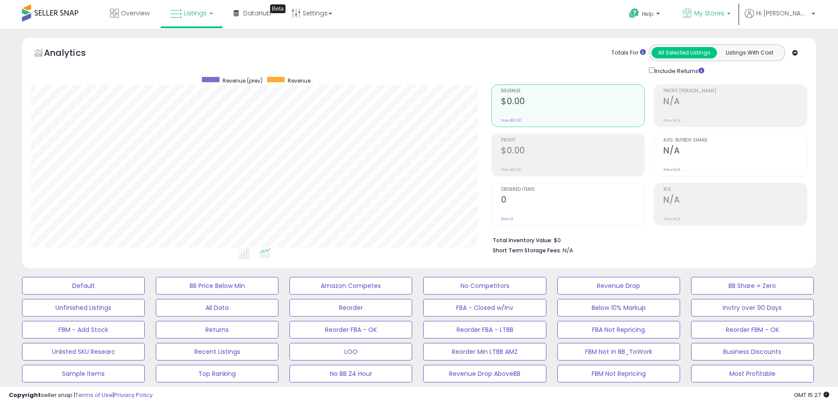
click at [730, 19] on p "My Stores" at bounding box center [706, 14] width 48 height 11
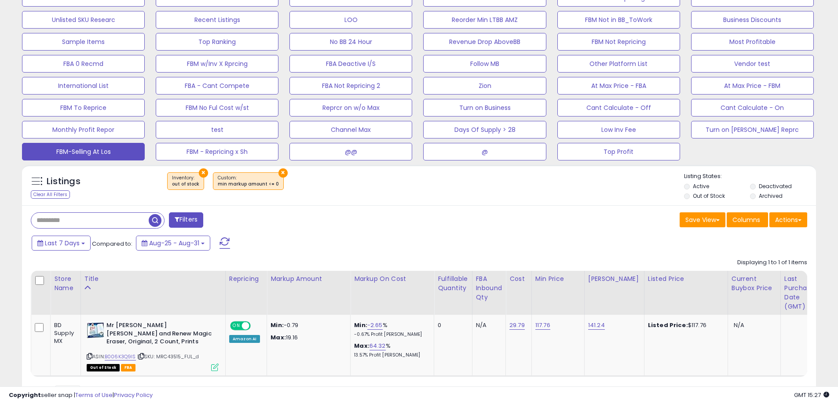
scroll to position [352, 0]
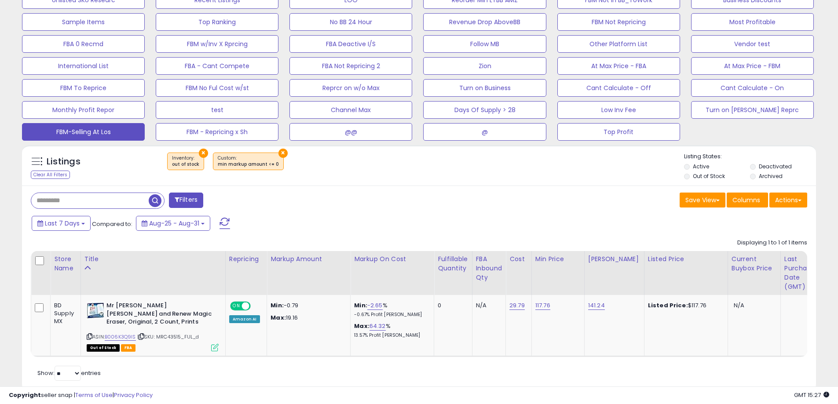
click at [204, 151] on button "×" at bounding box center [203, 153] width 9 height 9
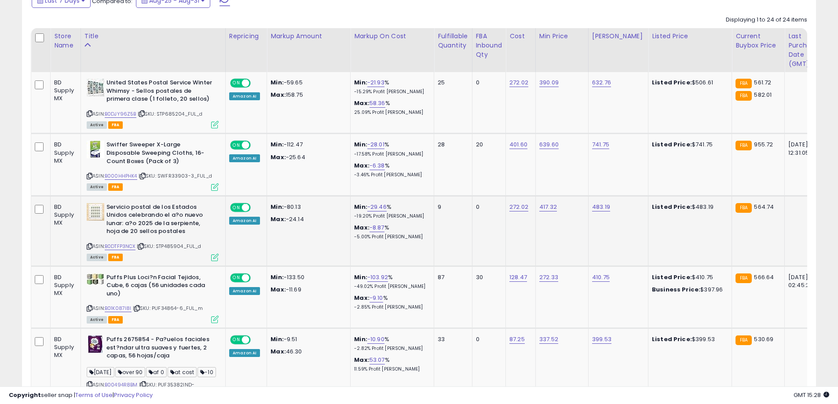
scroll to position [180, 460]
click at [144, 113] on icon at bounding box center [142, 113] width 6 height 5
drag, startPoint x: 146, startPoint y: 175, endPoint x: 117, endPoint y: 195, distance: 35.1
click at [146, 175] on icon at bounding box center [143, 176] width 6 height 5
click at [143, 245] on icon at bounding box center [141, 246] width 6 height 5
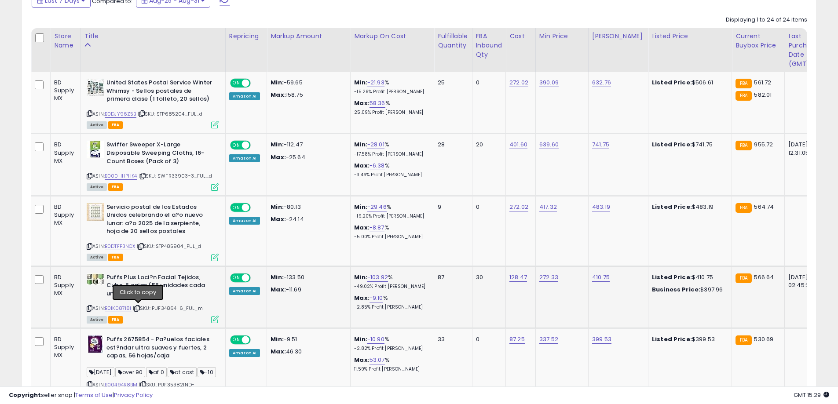
click at [139, 309] on icon at bounding box center [137, 308] width 6 height 5
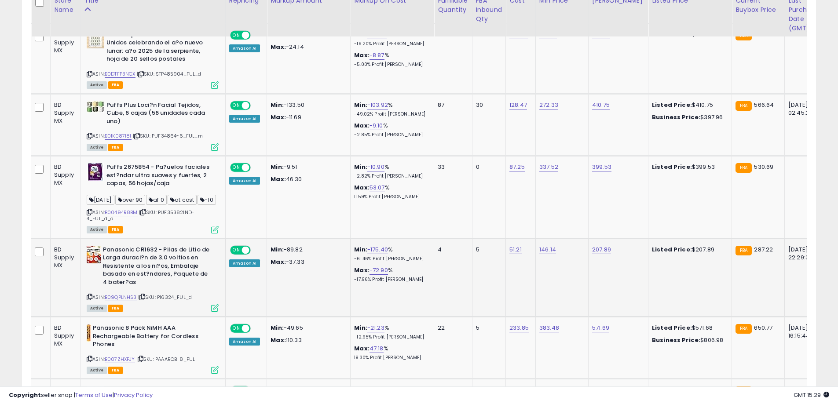
scroll to position [750, 0]
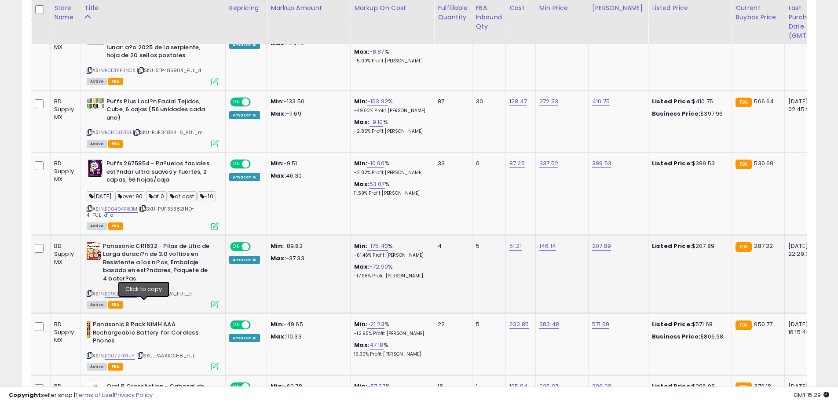
click at [144, 296] on icon at bounding box center [142, 293] width 6 height 5
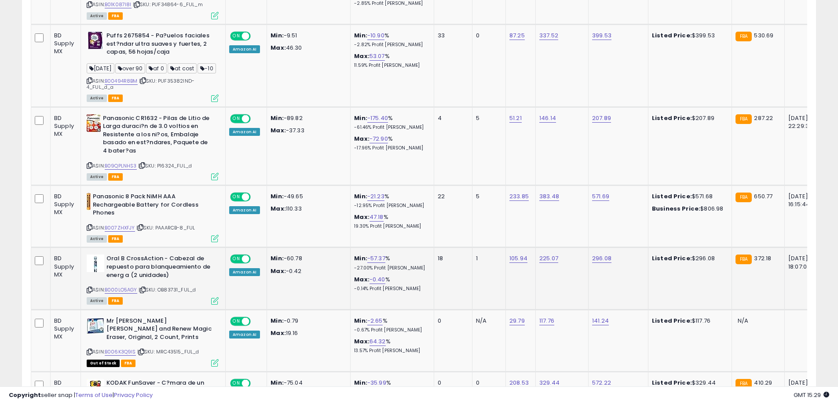
scroll to position [882, 0]
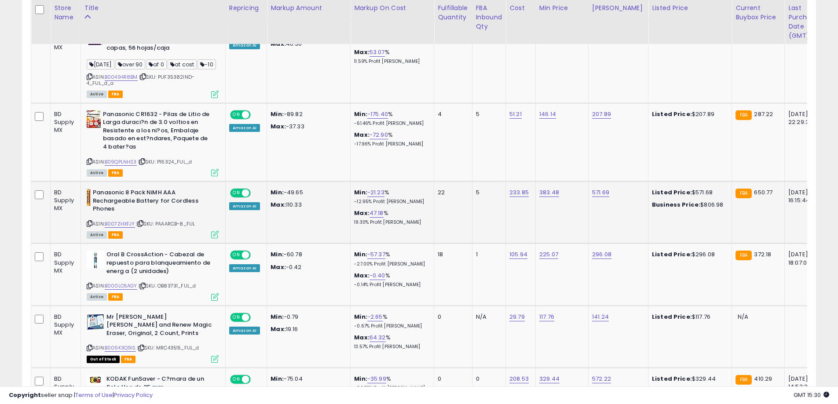
drag, startPoint x: 142, startPoint y: 236, endPoint x: 117, endPoint y: 244, distance: 26.4
click at [142, 226] on icon at bounding box center [141, 223] width 6 height 5
click at [145, 288] on icon at bounding box center [143, 286] width 6 height 5
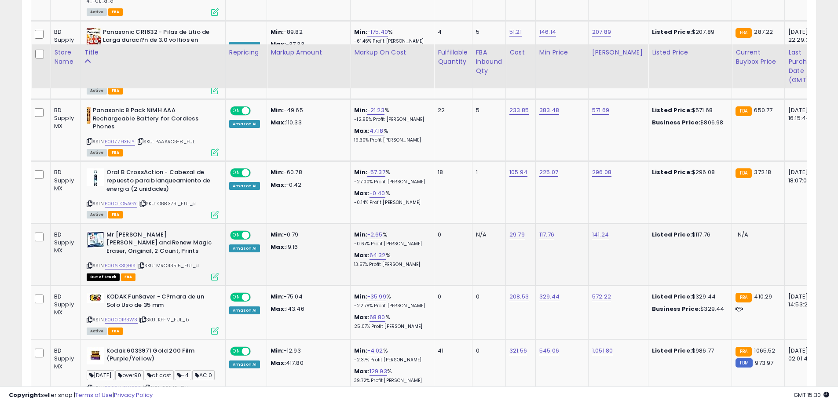
scroll to position [1014, 0]
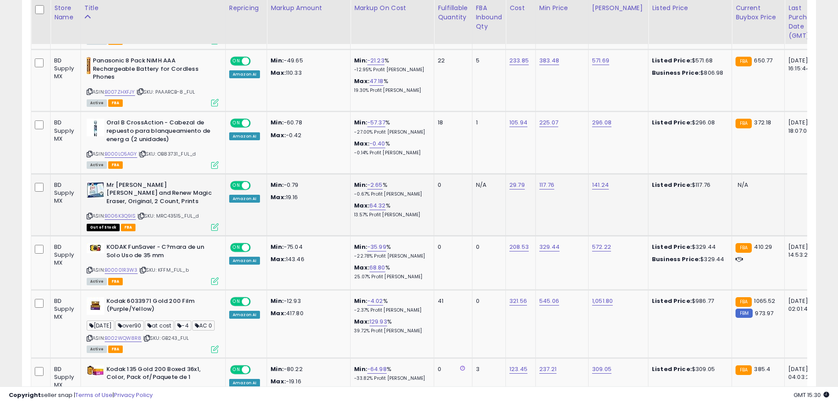
click at [146, 219] on span "| SKU: MRC43515_FUL_d" at bounding box center [168, 215] width 62 height 7
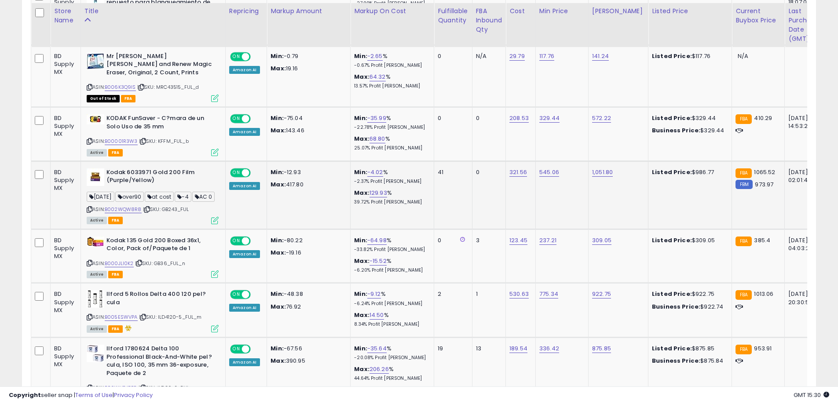
scroll to position [1146, 0]
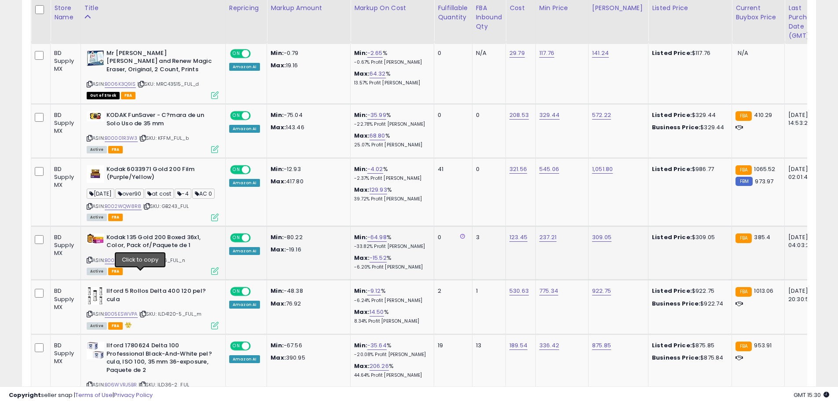
click at [140, 262] on icon at bounding box center [139, 260] width 6 height 5
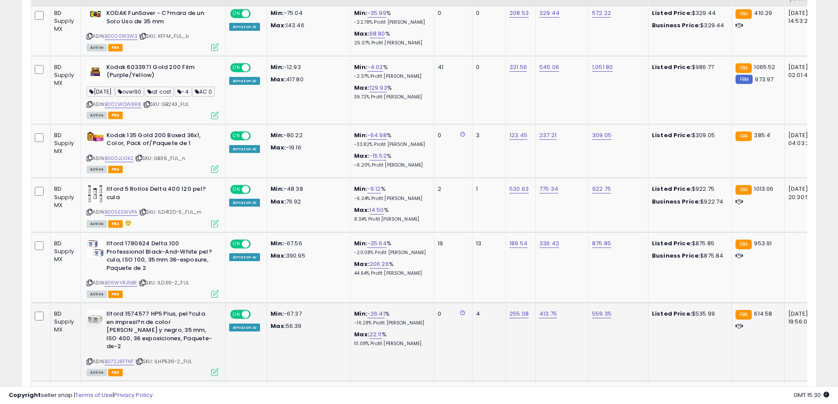
scroll to position [1322, 0]
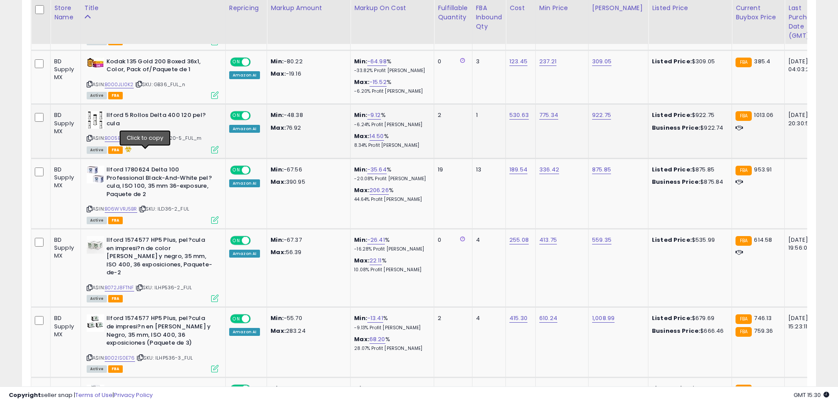
click at [145, 141] on icon at bounding box center [143, 138] width 6 height 5
drag, startPoint x: 147, startPoint y: 225, endPoint x: 22, endPoint y: 260, distance: 129.6
click at [146, 211] on icon at bounding box center [143, 209] width 6 height 5
click at [142, 290] on icon at bounding box center [140, 287] width 6 height 5
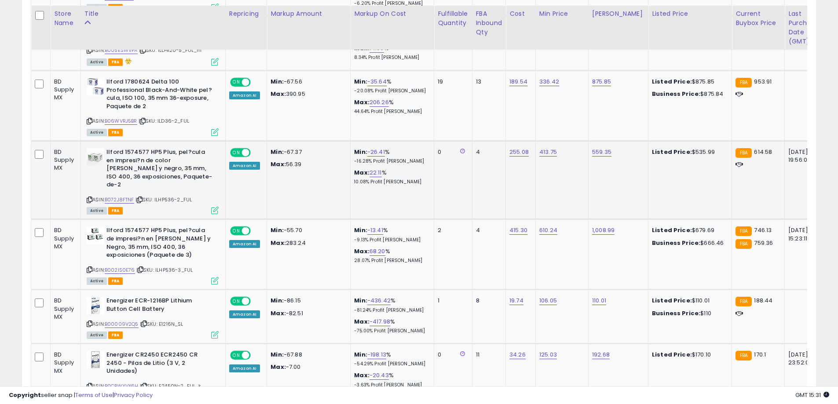
scroll to position [1454, 0]
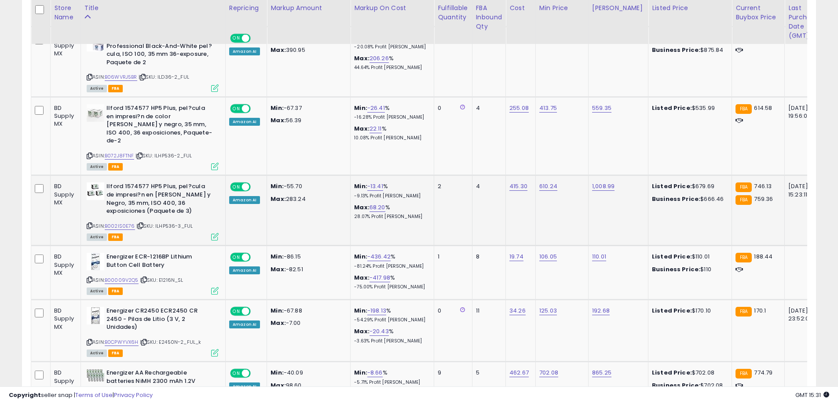
drag, startPoint x: 142, startPoint y: 230, endPoint x: 78, endPoint y: 251, distance: 68.0
click at [142, 228] on icon at bounding box center [141, 225] width 6 height 5
click at [146, 282] on icon at bounding box center [144, 279] width 6 height 5
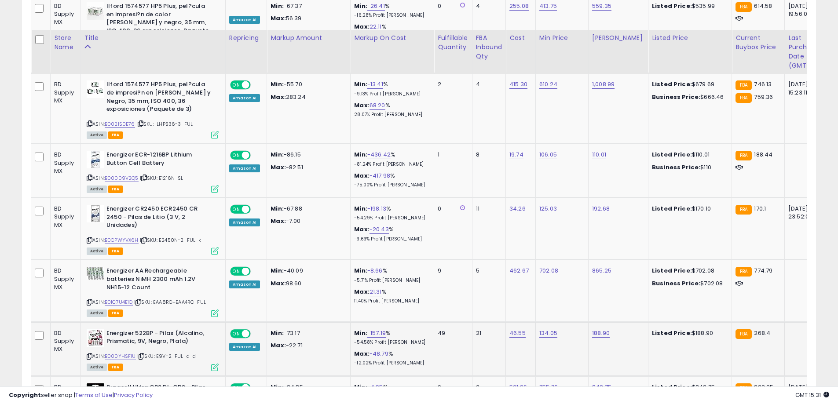
scroll to position [1586, 0]
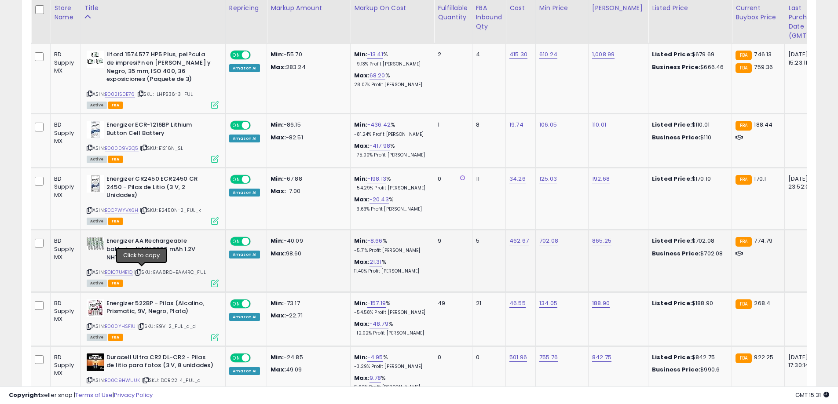
click at [141, 271] on icon at bounding box center [138, 272] width 6 height 5
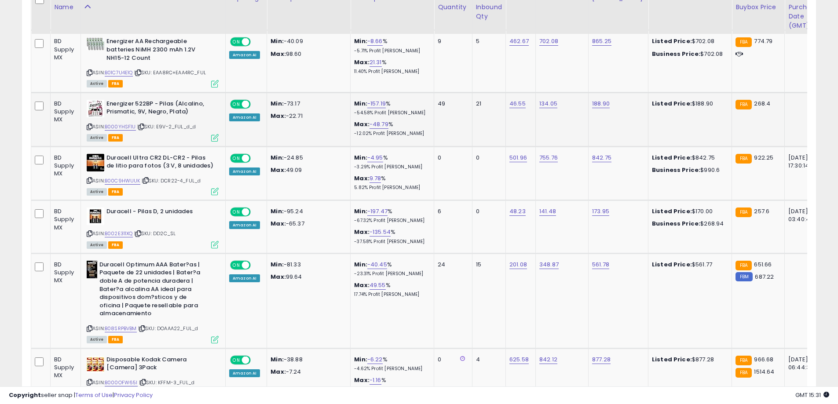
scroll to position [1770, 0]
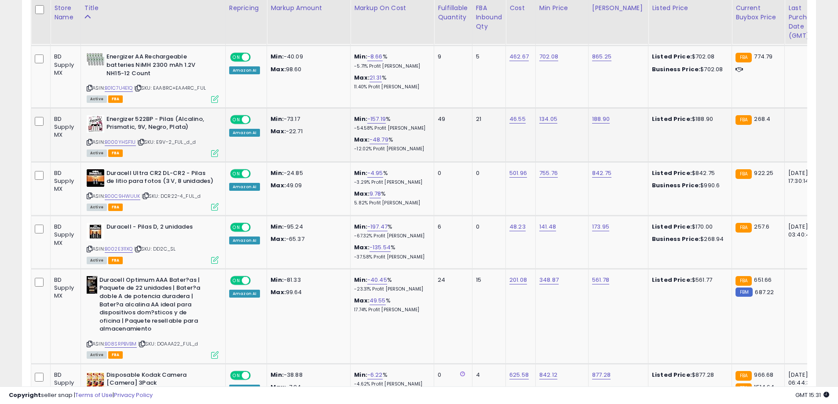
click at [143, 141] on icon at bounding box center [141, 142] width 6 height 5
click at [149, 195] on icon at bounding box center [146, 195] width 6 height 5
click at [141, 248] on icon at bounding box center [138, 249] width 6 height 5
click at [140, 247] on icon at bounding box center [138, 249] width 6 height 5
click at [145, 342] on icon at bounding box center [142, 344] width 6 height 5
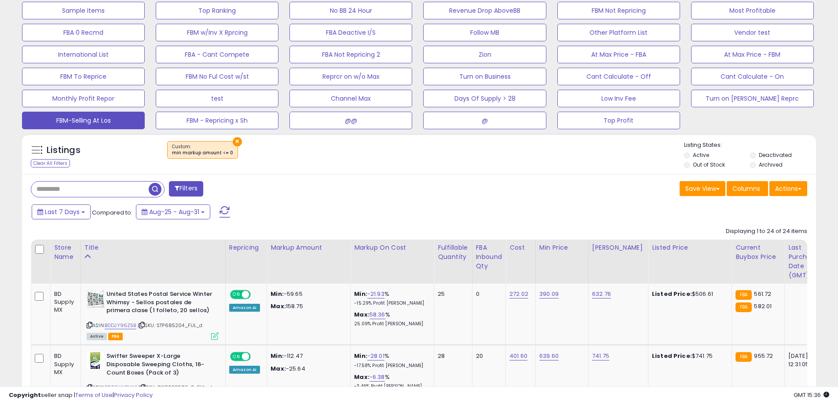
scroll to position [0, 0]
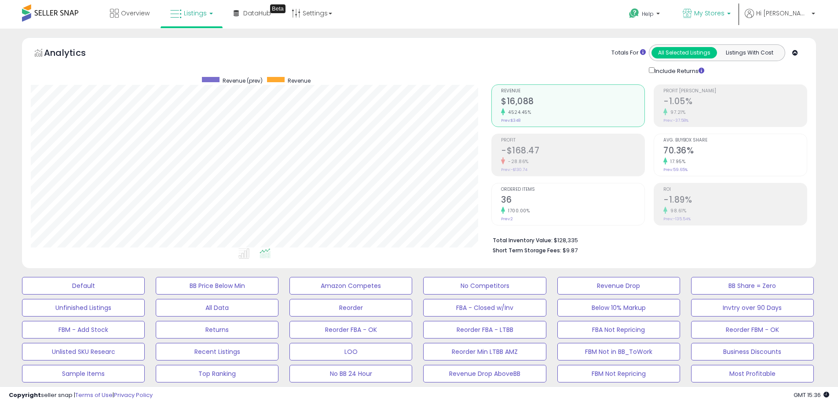
click at [734, 20] on link "My Stores" at bounding box center [706, 14] width 61 height 29
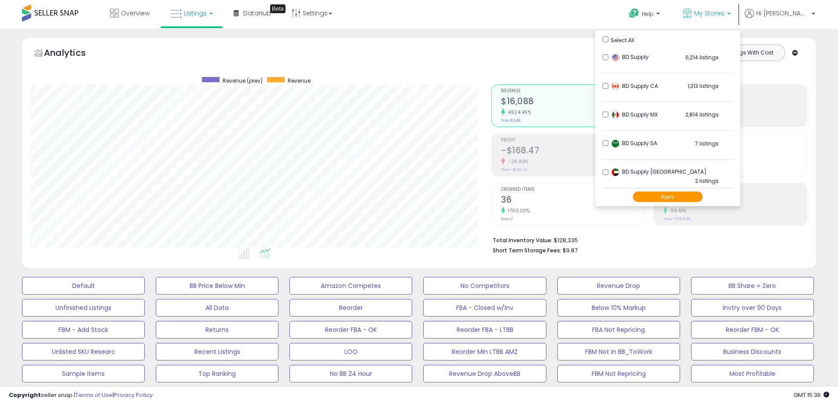
click at [635, 90] on li "BD Supply CA 1,313 listings" at bounding box center [667, 88] width 131 height 27
click at [696, 198] on button "Apply" at bounding box center [667, 196] width 70 height 11
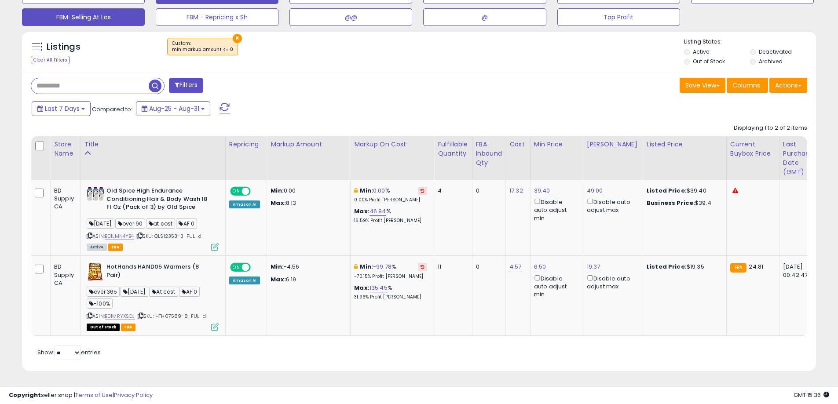
scroll to position [180, 460]
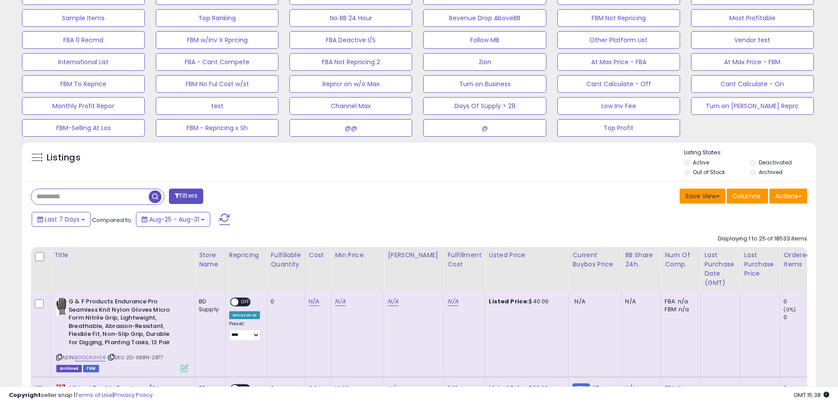
scroll to position [264, 0]
